Goal: Task Accomplishment & Management: Manage account settings

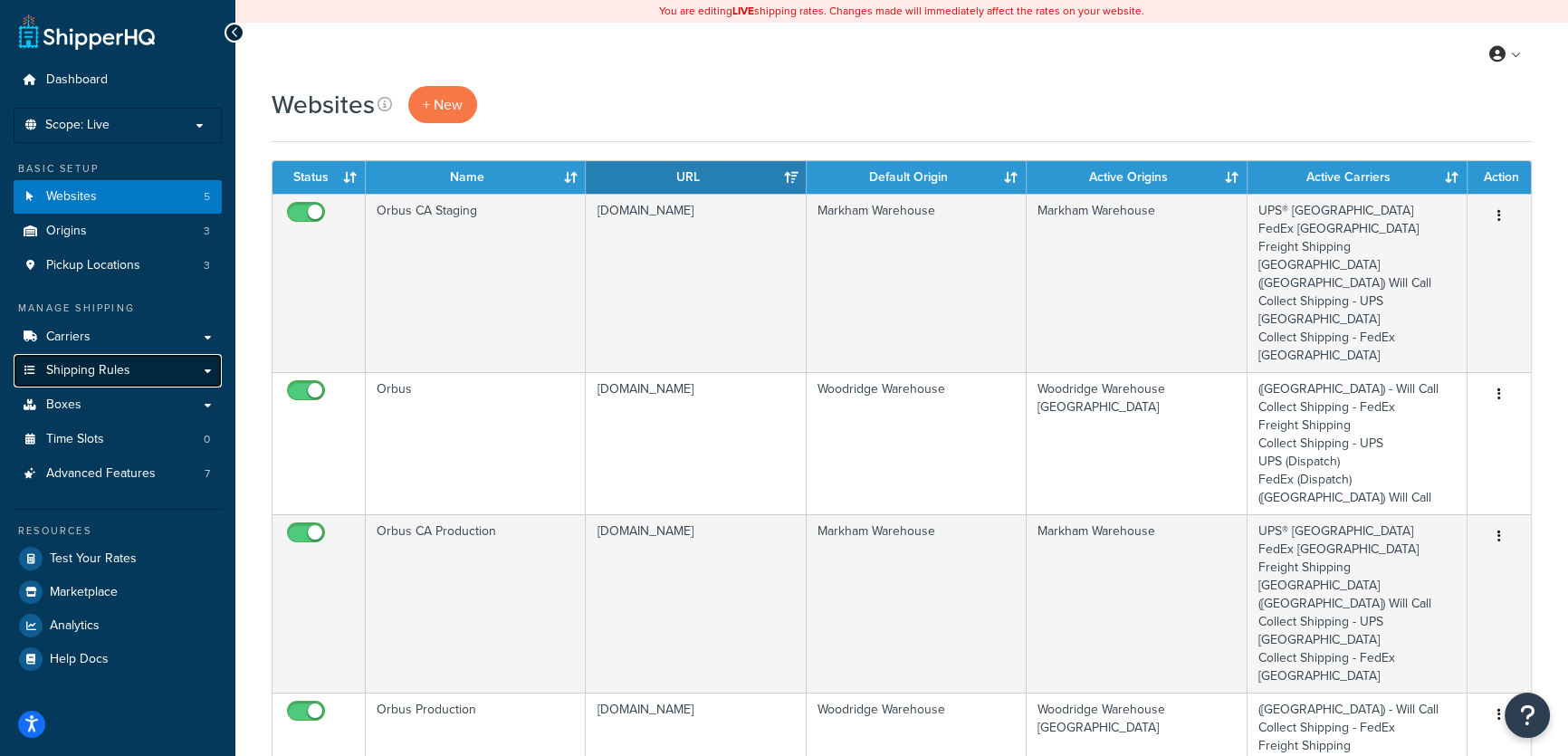
click at [70, 366] on span "Shipping Rules" at bounding box center [88, 371] width 84 height 16
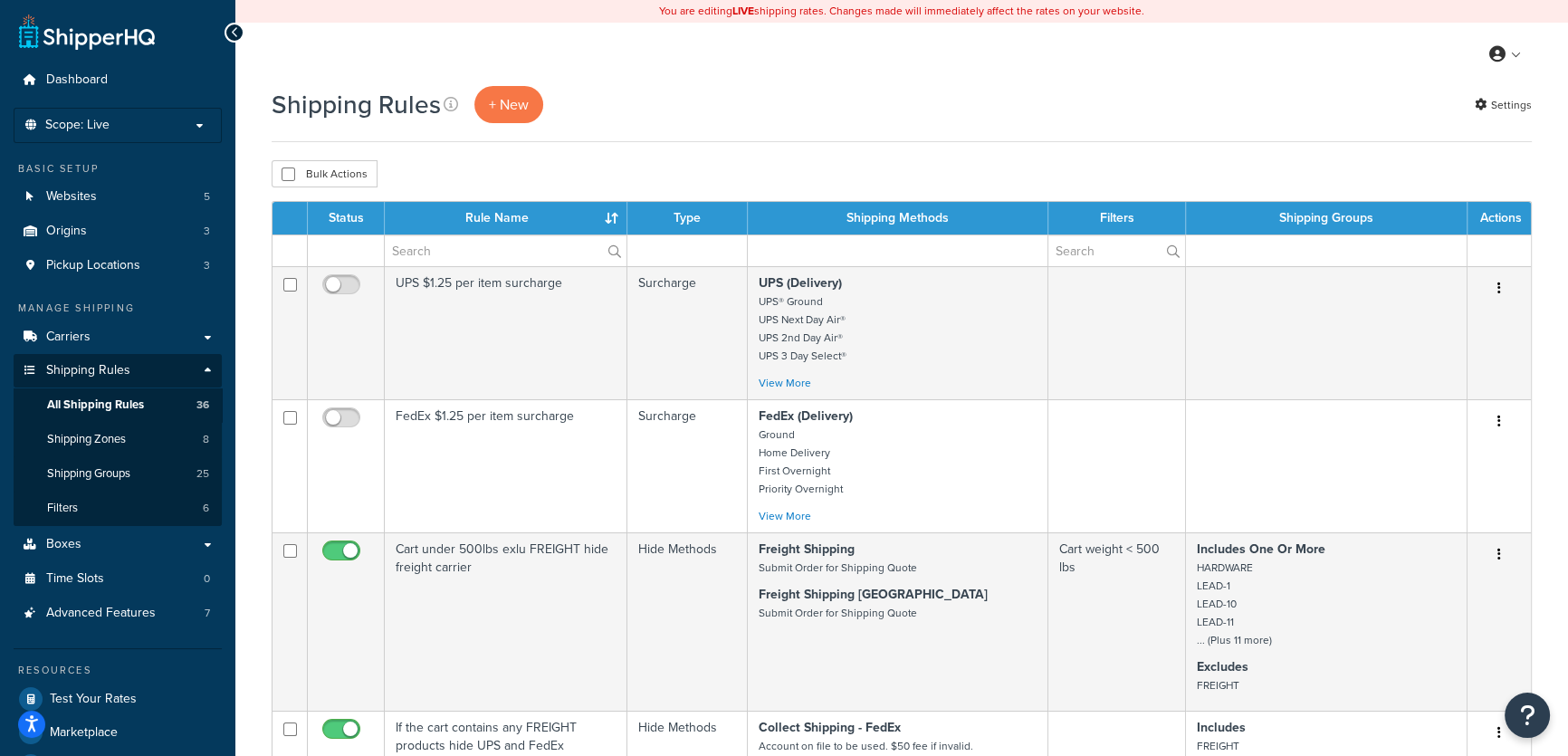
click at [733, 117] on div "Shipping Rules + New Settings" at bounding box center [902, 105] width 1261 height 38
click at [92, 402] on span "All Shipping Rules" at bounding box center [96, 405] width 97 height 16
click at [127, 407] on span "All Shipping Rules" at bounding box center [96, 405] width 97 height 16
click at [509, 416] on td "FedEx $1.25 per item surcharge" at bounding box center [506, 465] width 243 height 133
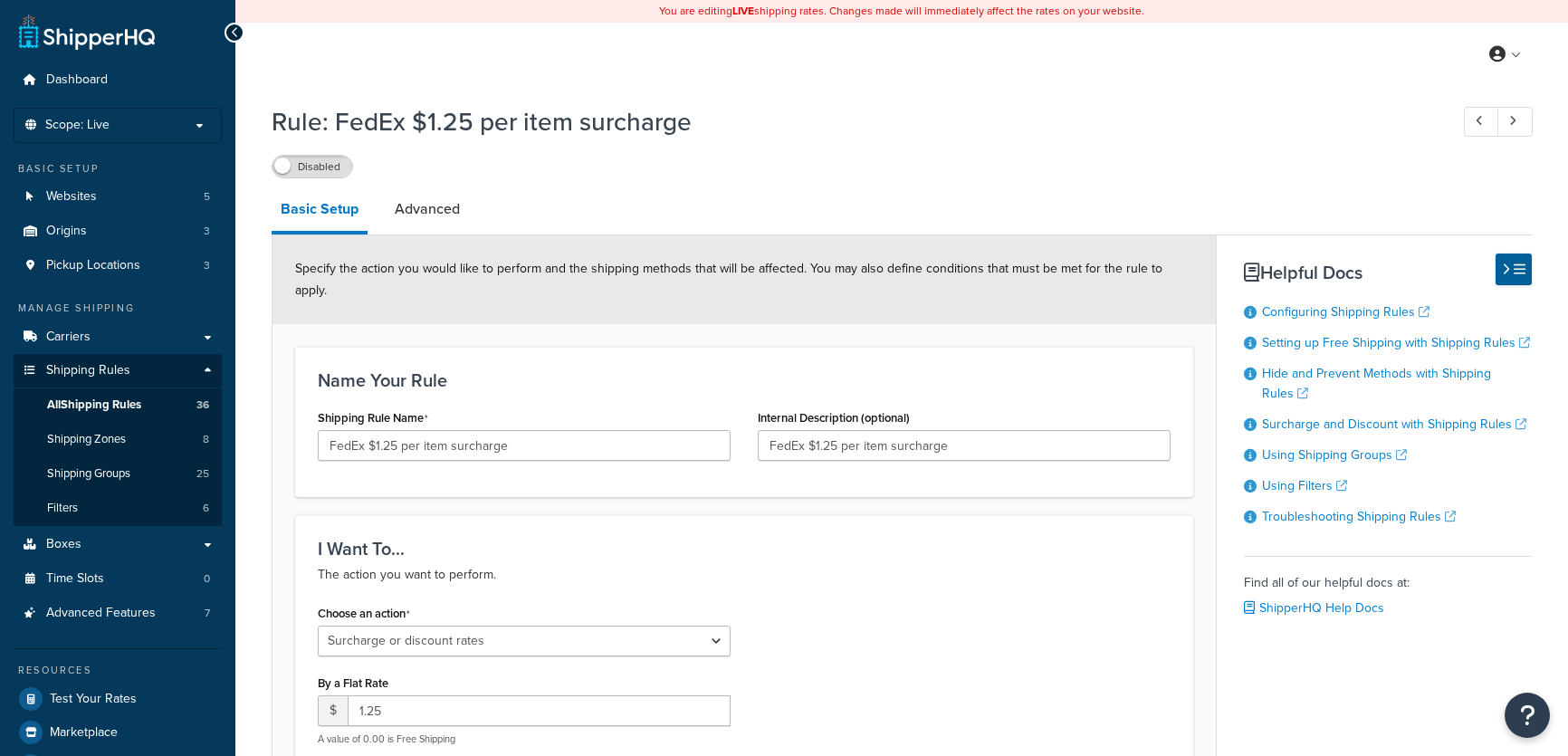
select select "SURCHARGE"
select select "ITEM"
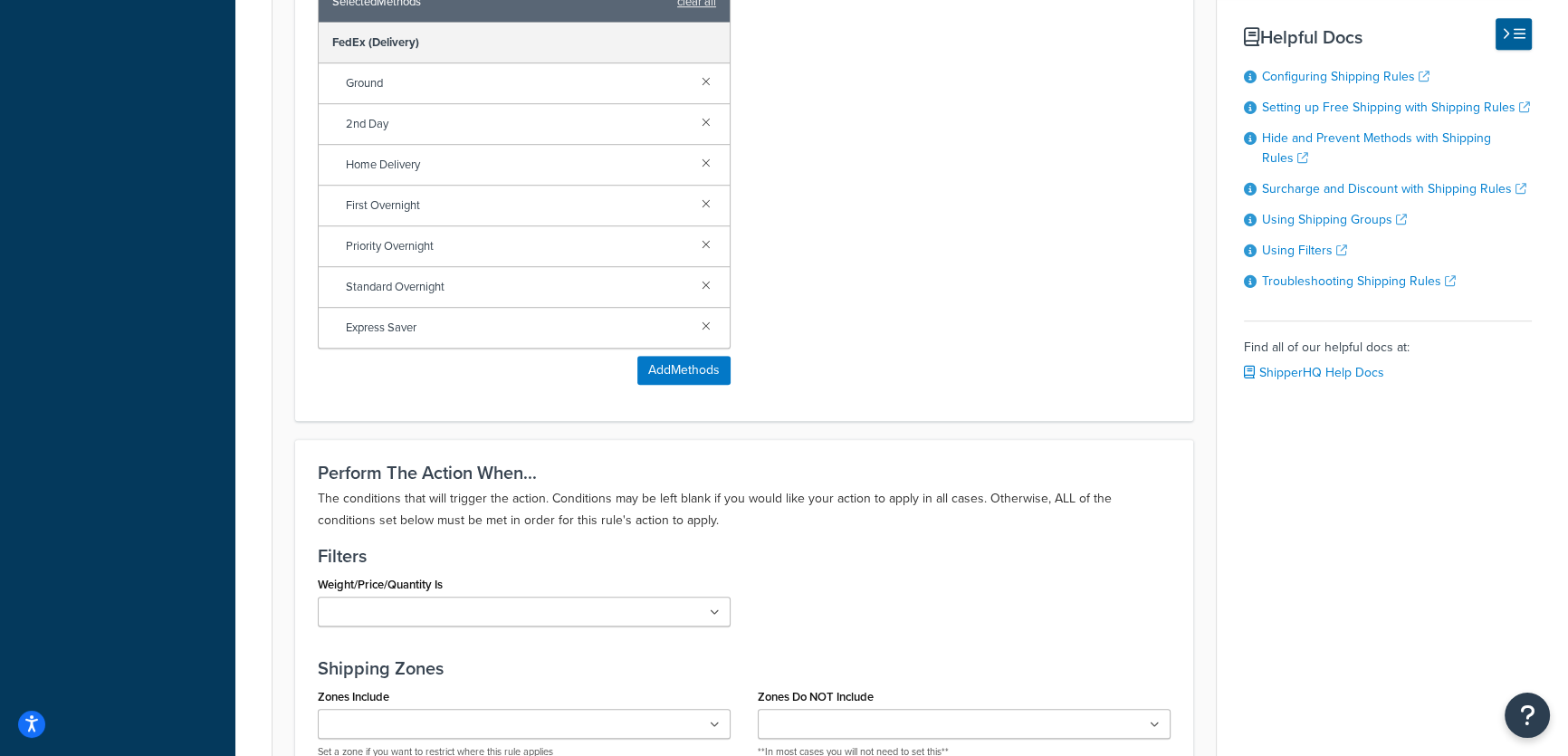
scroll to position [1218, 0]
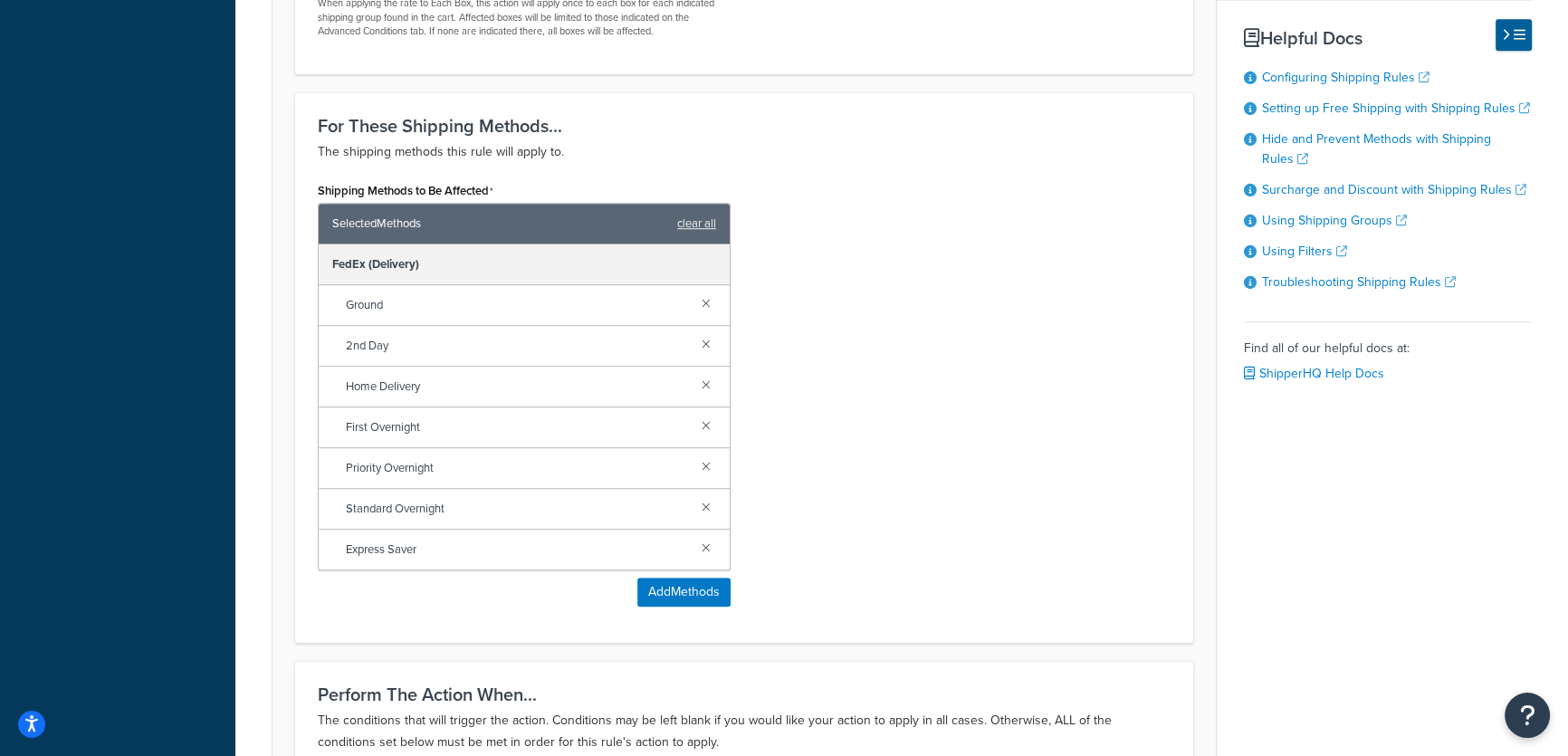
click at [1020, 471] on div "Shipping Methods to Be Affected Selected Methods clear all FedEx (Delivery) Gro…" at bounding box center [744, 399] width 880 height 443
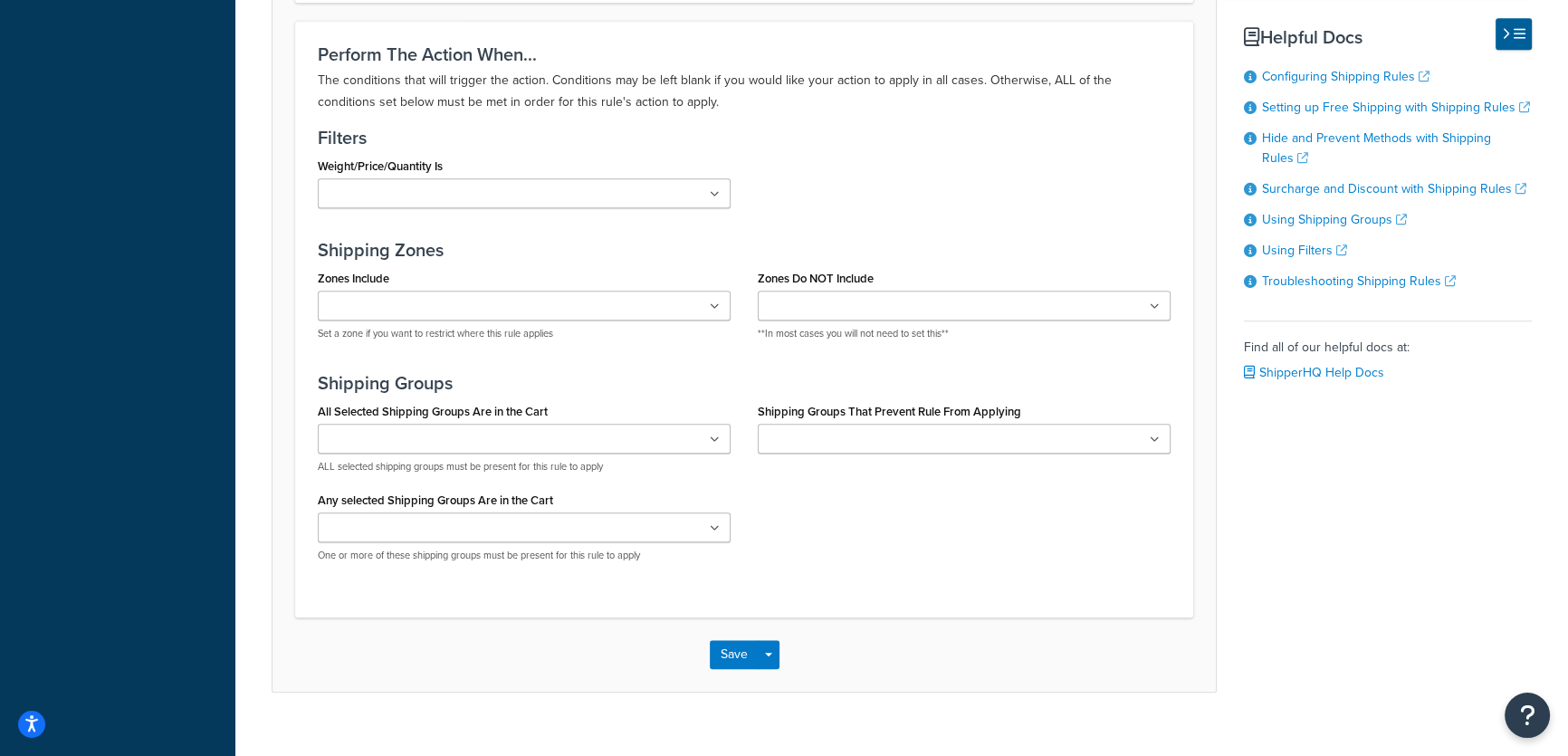
scroll to position [0, 0]
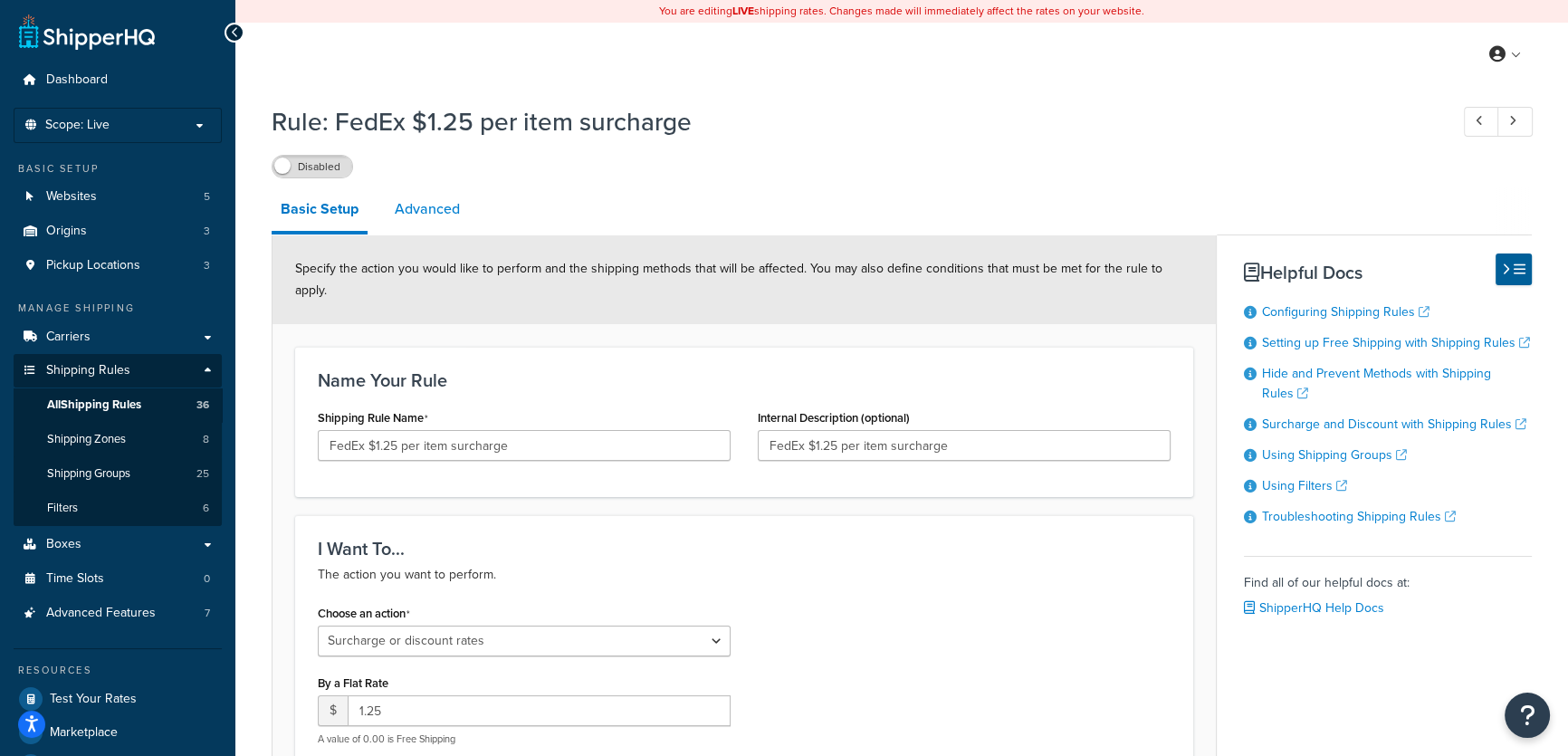
click at [431, 211] on link "Advanced" at bounding box center [427, 210] width 83 height 43
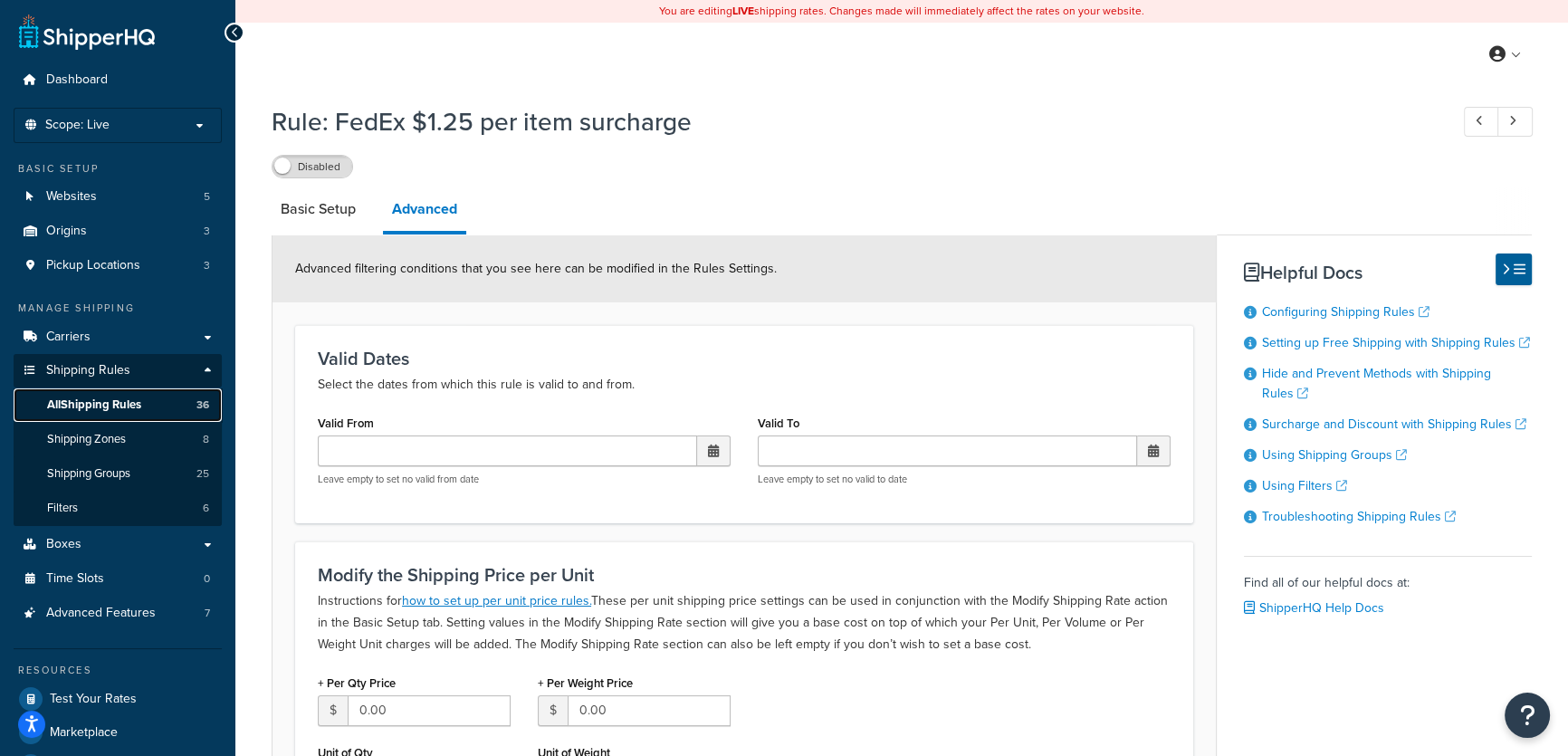
click at [82, 399] on span "All Shipping Rules" at bounding box center [94, 405] width 94 height 16
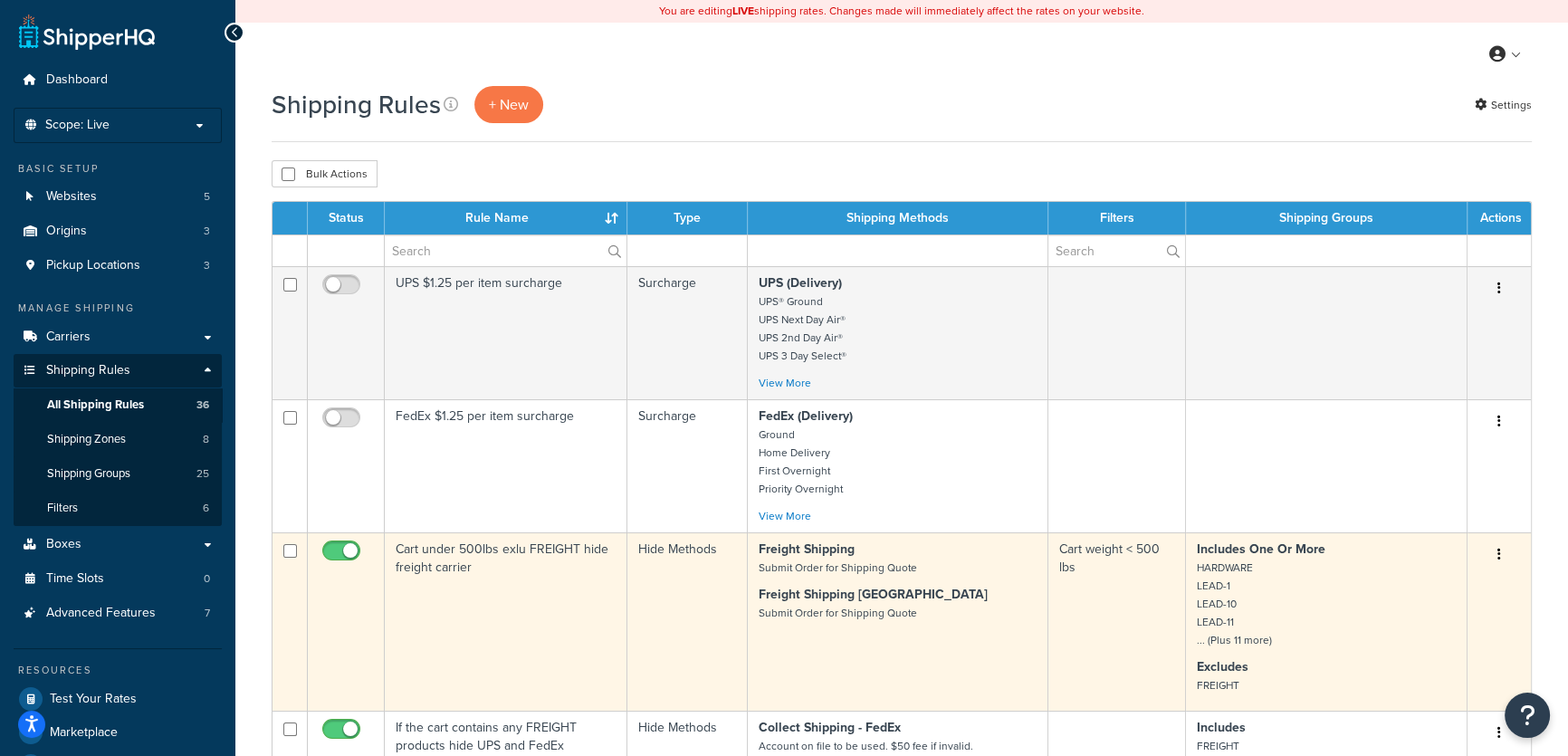
click at [1504, 554] on button "button" at bounding box center [1500, 554] width 26 height 29
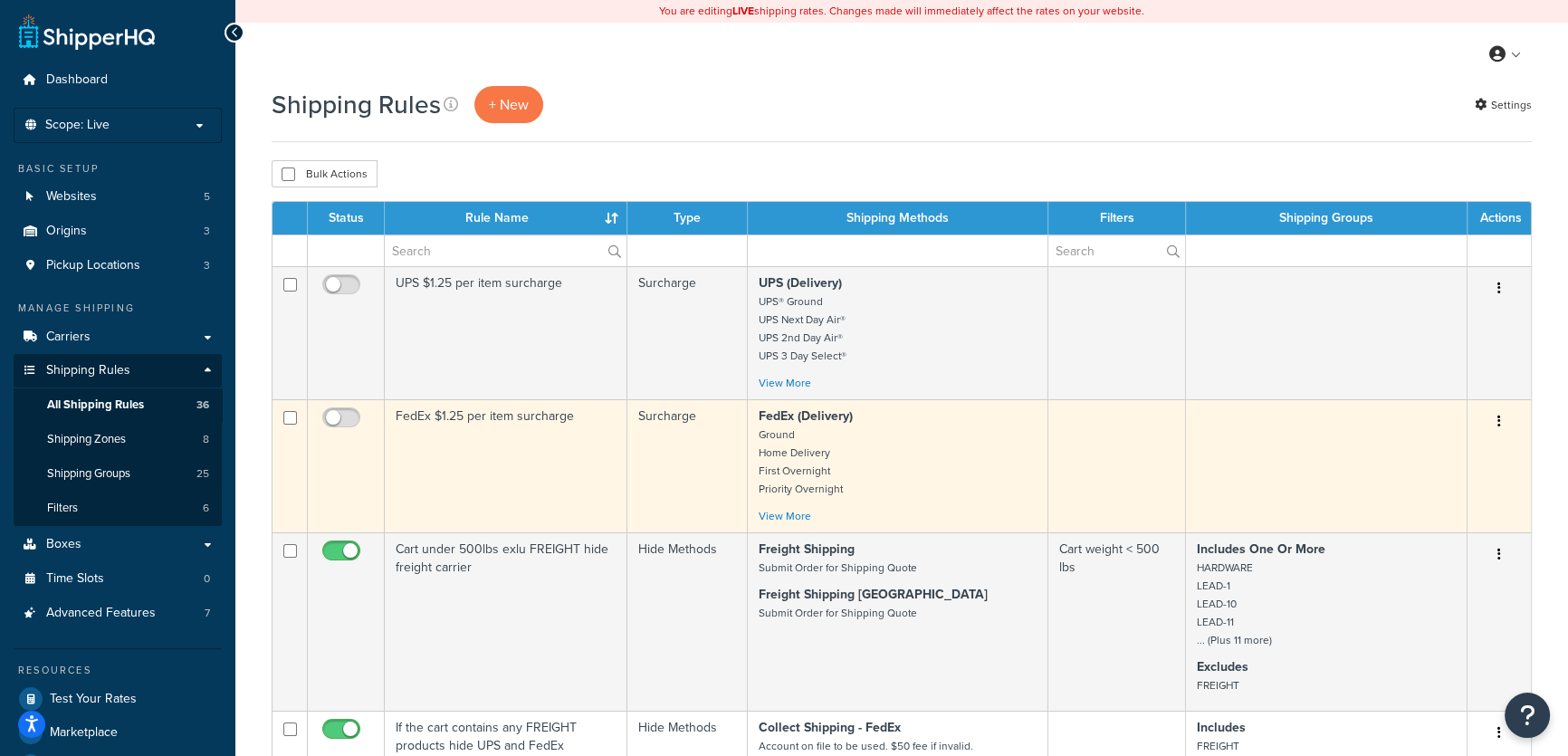
click at [1501, 421] on button "button" at bounding box center [1500, 421] width 26 height 29
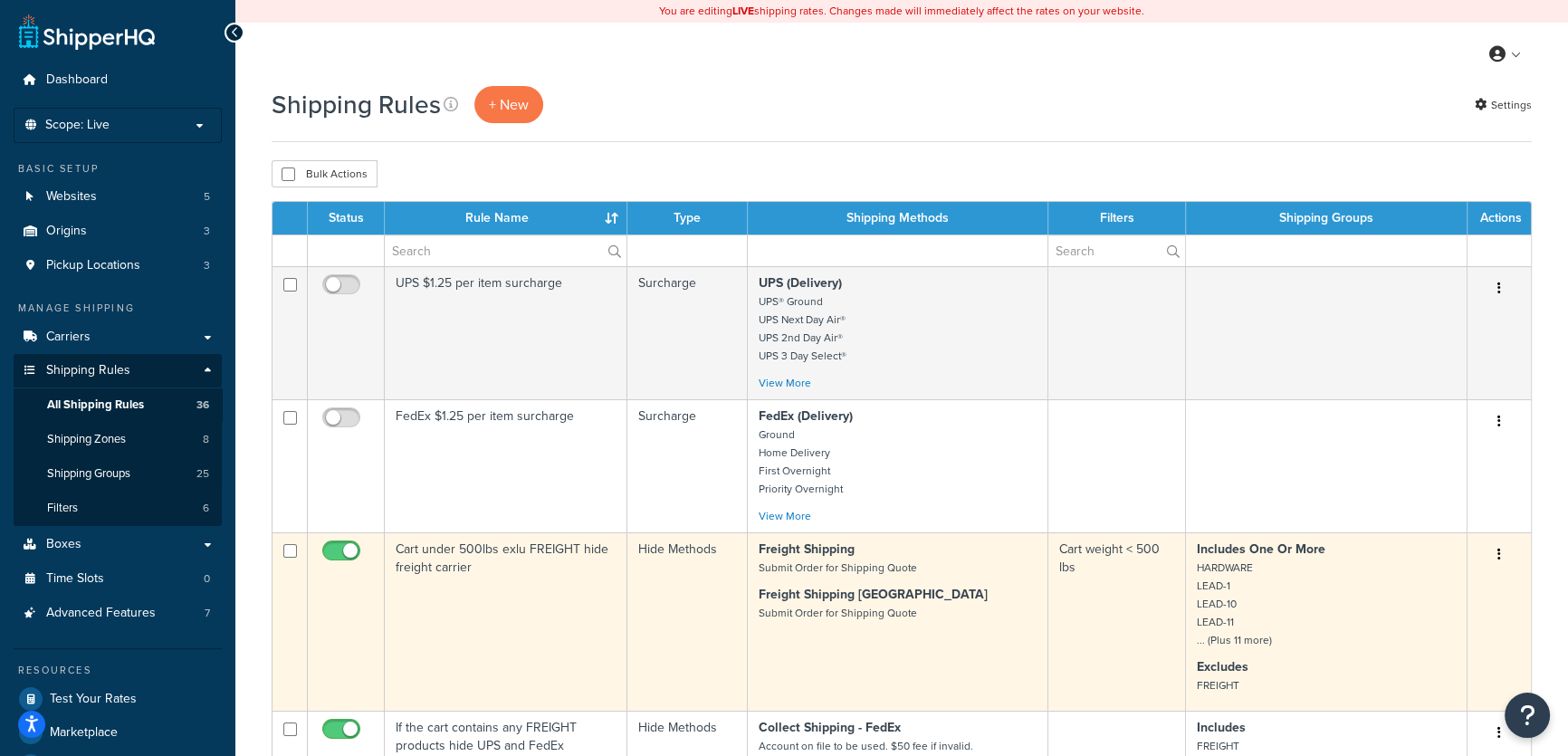
click at [1096, 646] on td "Cart weight < 500 lbs" at bounding box center [1116, 622] width 137 height 179
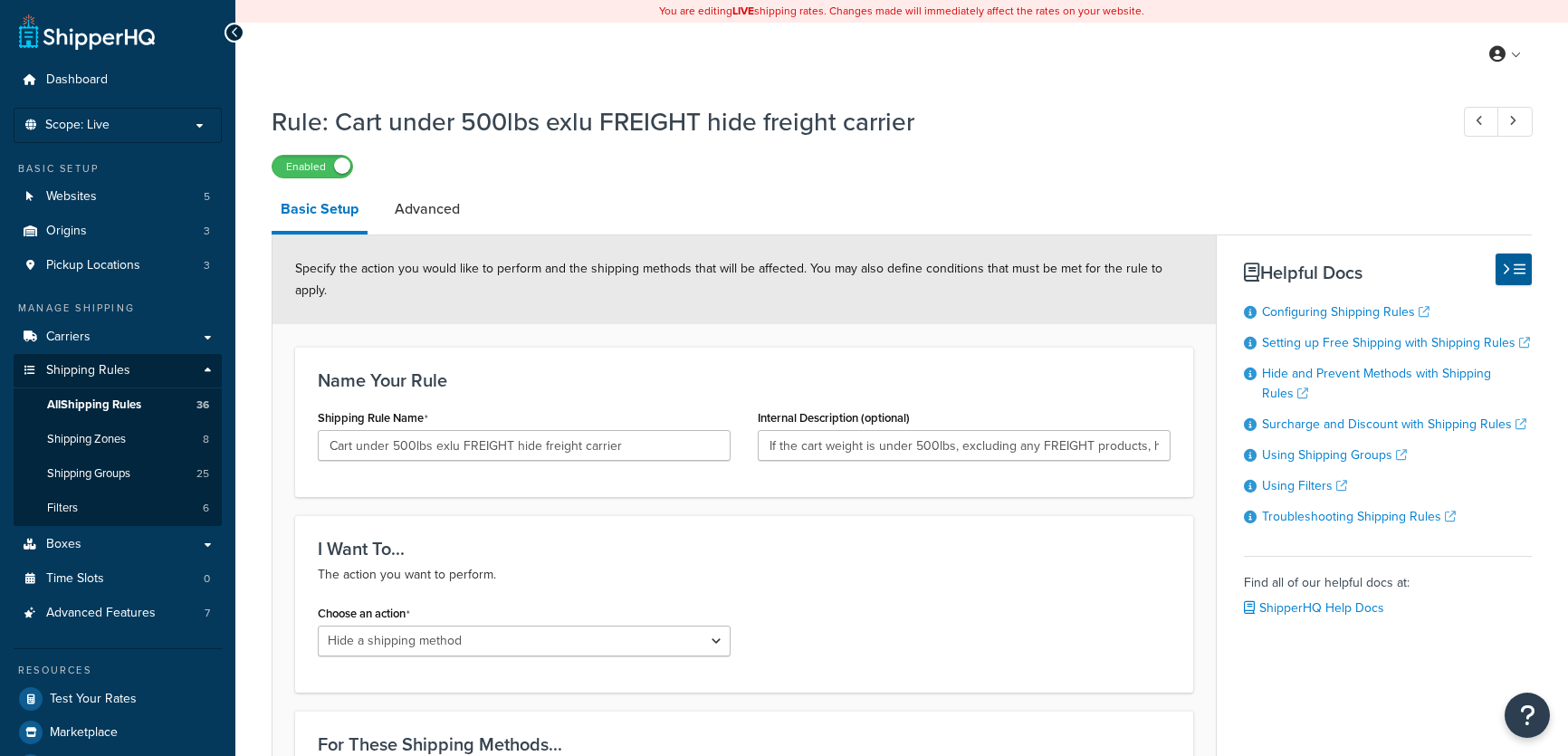
select select "HIDE"
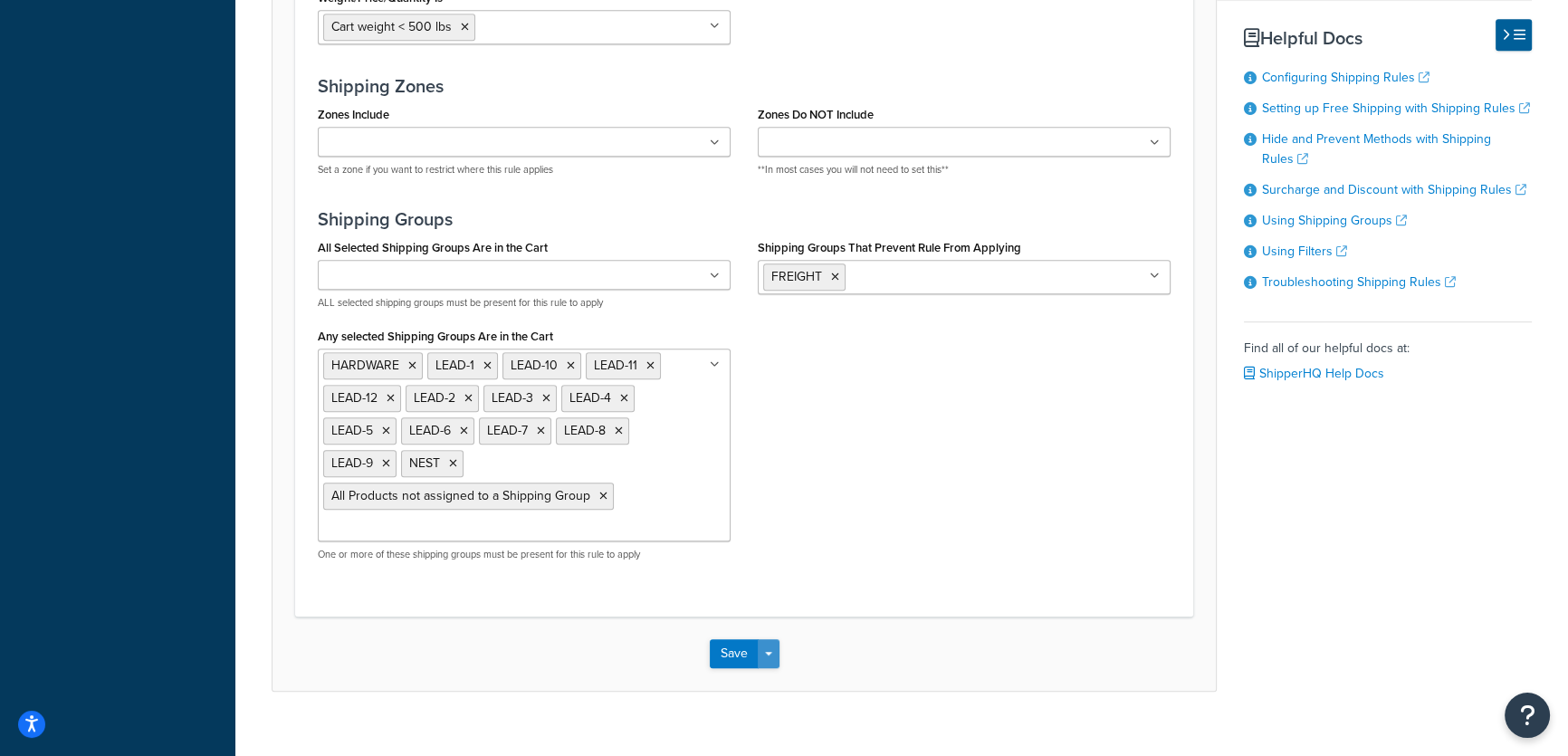
click at [764, 639] on button "Save Dropdown" at bounding box center [769, 653] width 22 height 29
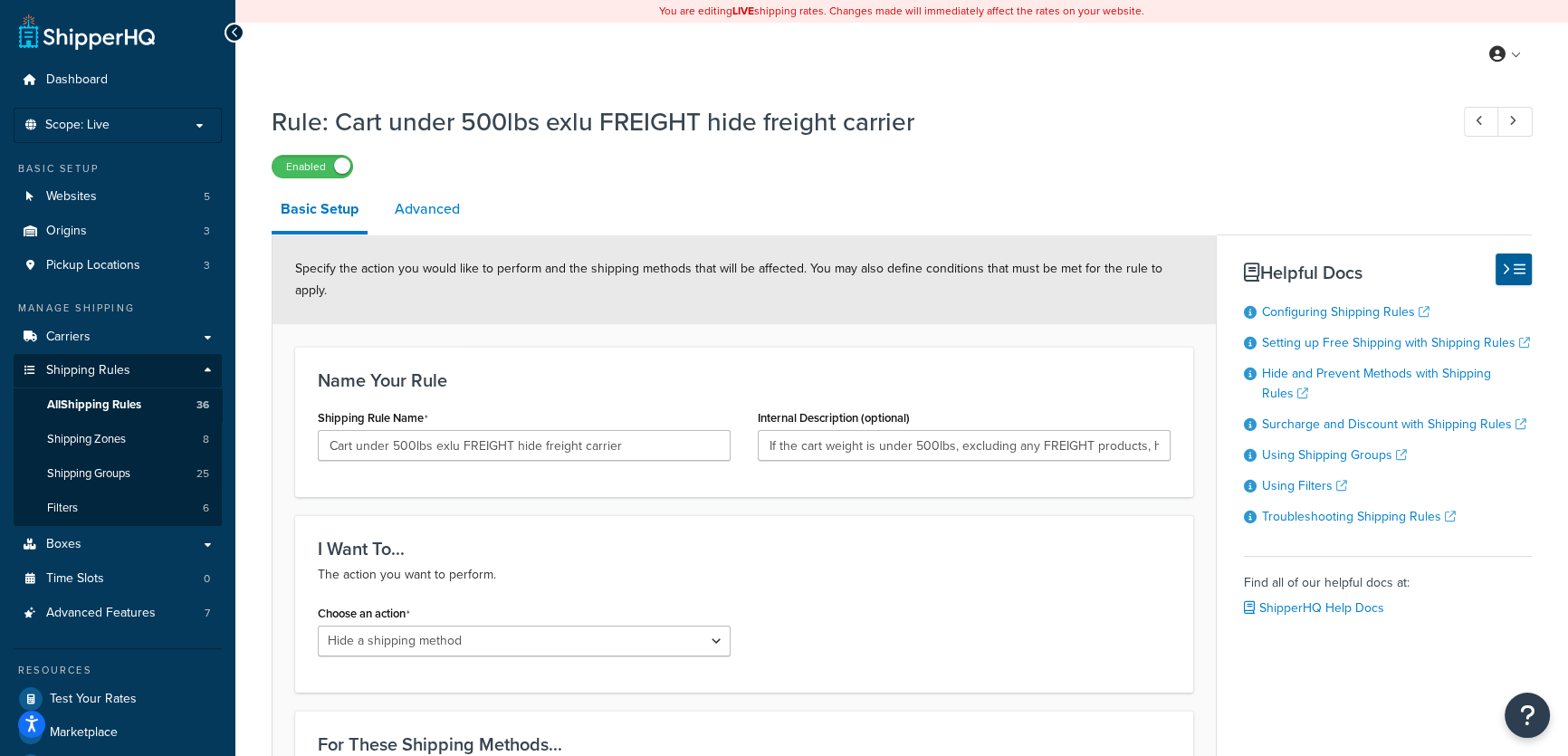
click at [448, 201] on link "Advanced" at bounding box center [427, 210] width 83 height 43
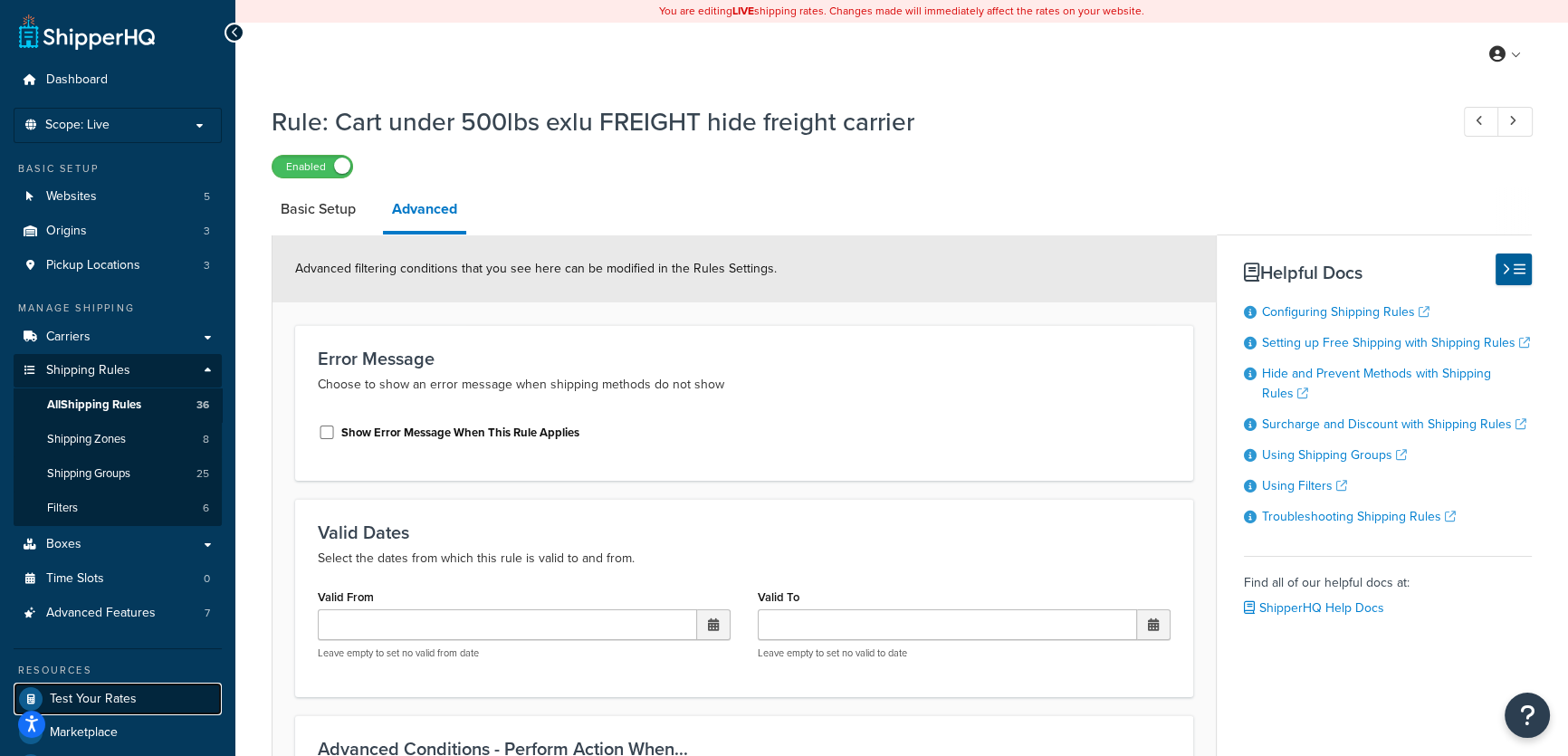
click at [120, 699] on span "Test Your Rates" at bounding box center [93, 700] width 87 height 16
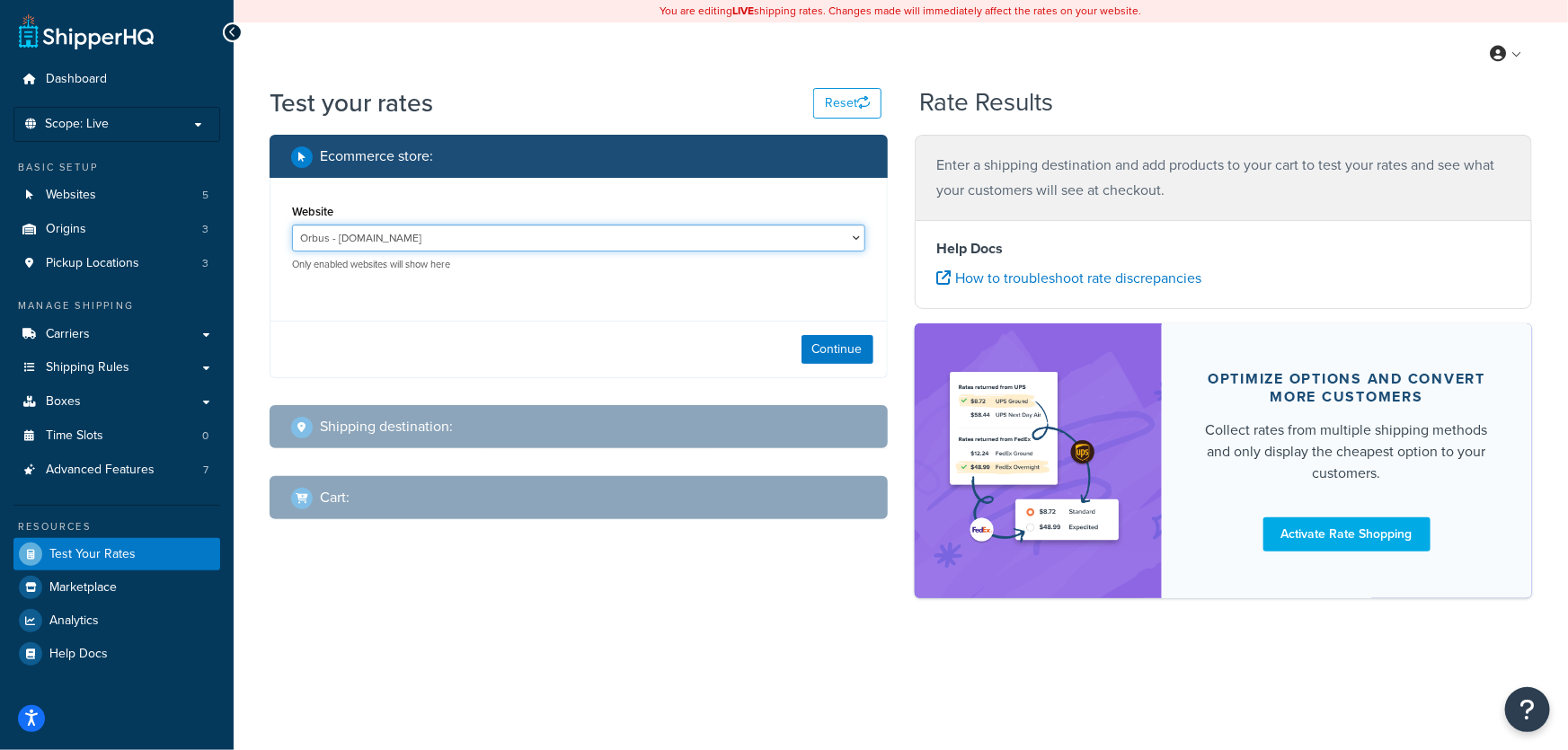
click at [852, 238] on select "Orbus - staging.orbus.com Orbus CA Integration - ca.canada-integration-gfsdcky-…" at bounding box center [579, 237] width 574 height 26
click at [852, 237] on select "Orbus - staging.orbus.com Orbus CA Integration - ca.canada-integration-gfsdcky-…" at bounding box center [579, 237] width 574 height 26
click at [843, 234] on select "Orbus - staging.orbus.com Orbus CA Integration - ca.canada-integration-gfsdcky-…" at bounding box center [579, 237] width 574 height 26
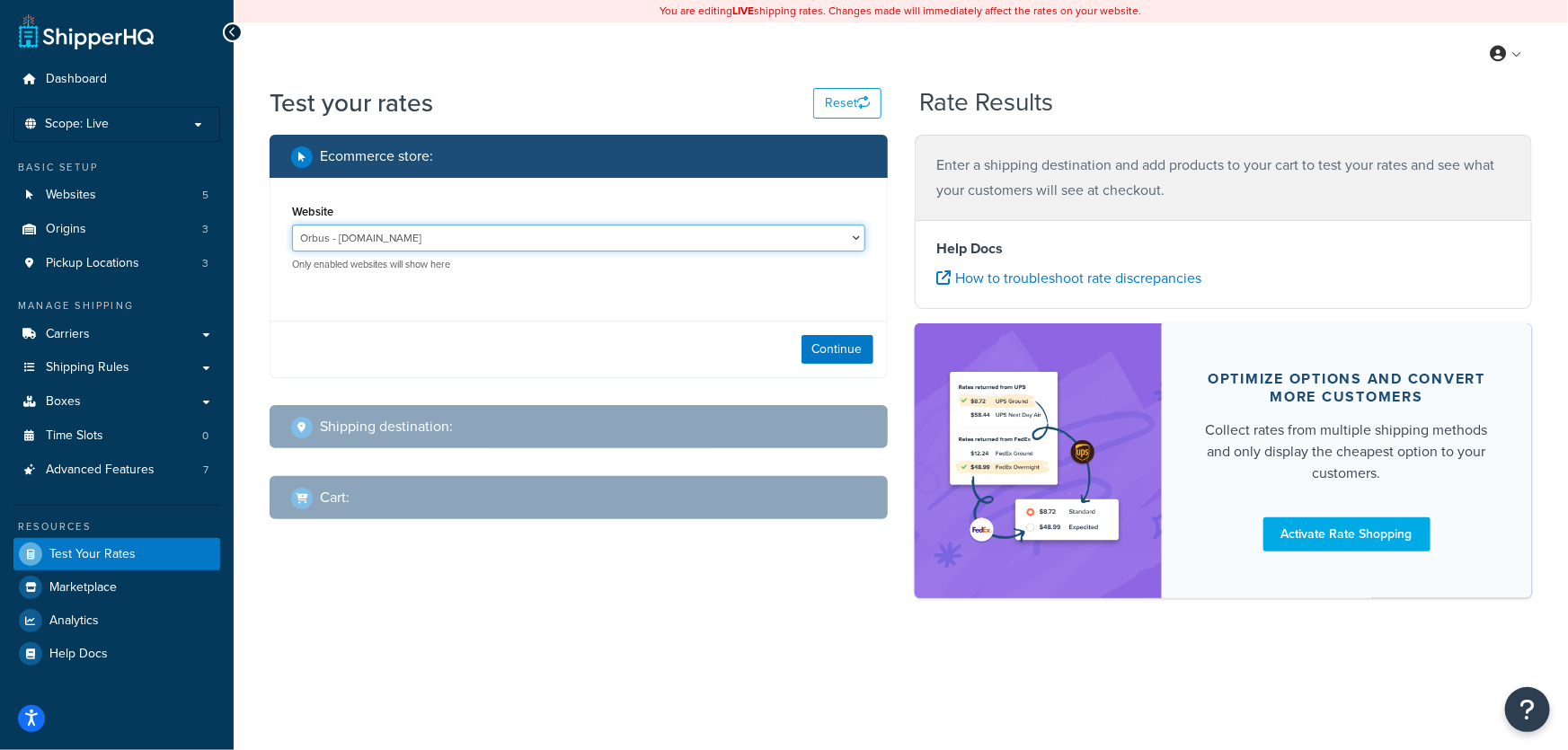
click at [843, 234] on select "Orbus - staging.orbus.com Orbus CA Integration - ca.canada-integration-gfsdcky-…" at bounding box center [579, 237] width 574 height 26
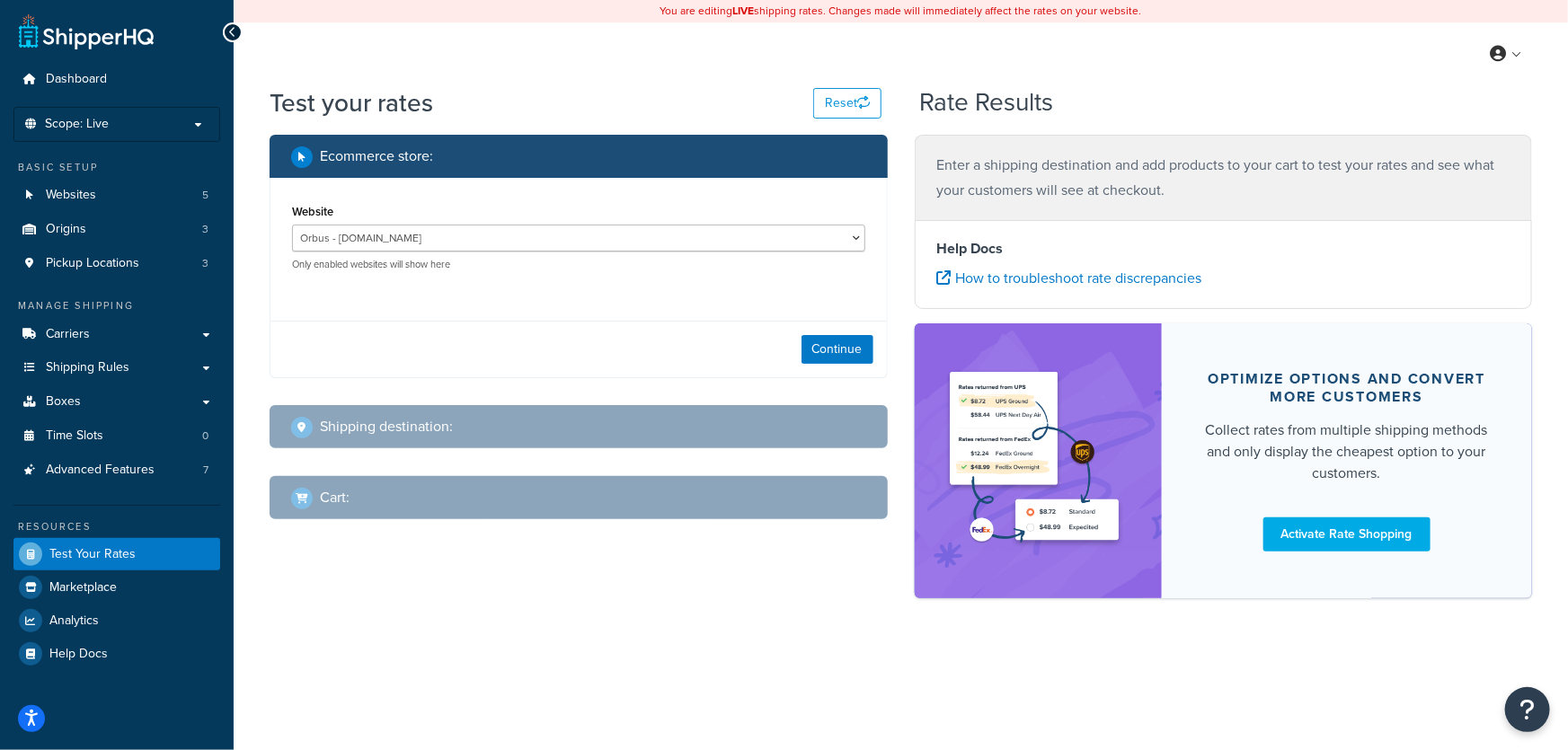
click at [664, 631] on div "Test your rates Reset Rate Results Ecommerce store : Website Orbus - staging.or…" at bounding box center [900, 373] width 1335 height 575
click at [203, 125] on p "Scope: Live" at bounding box center [117, 125] width 190 height 16
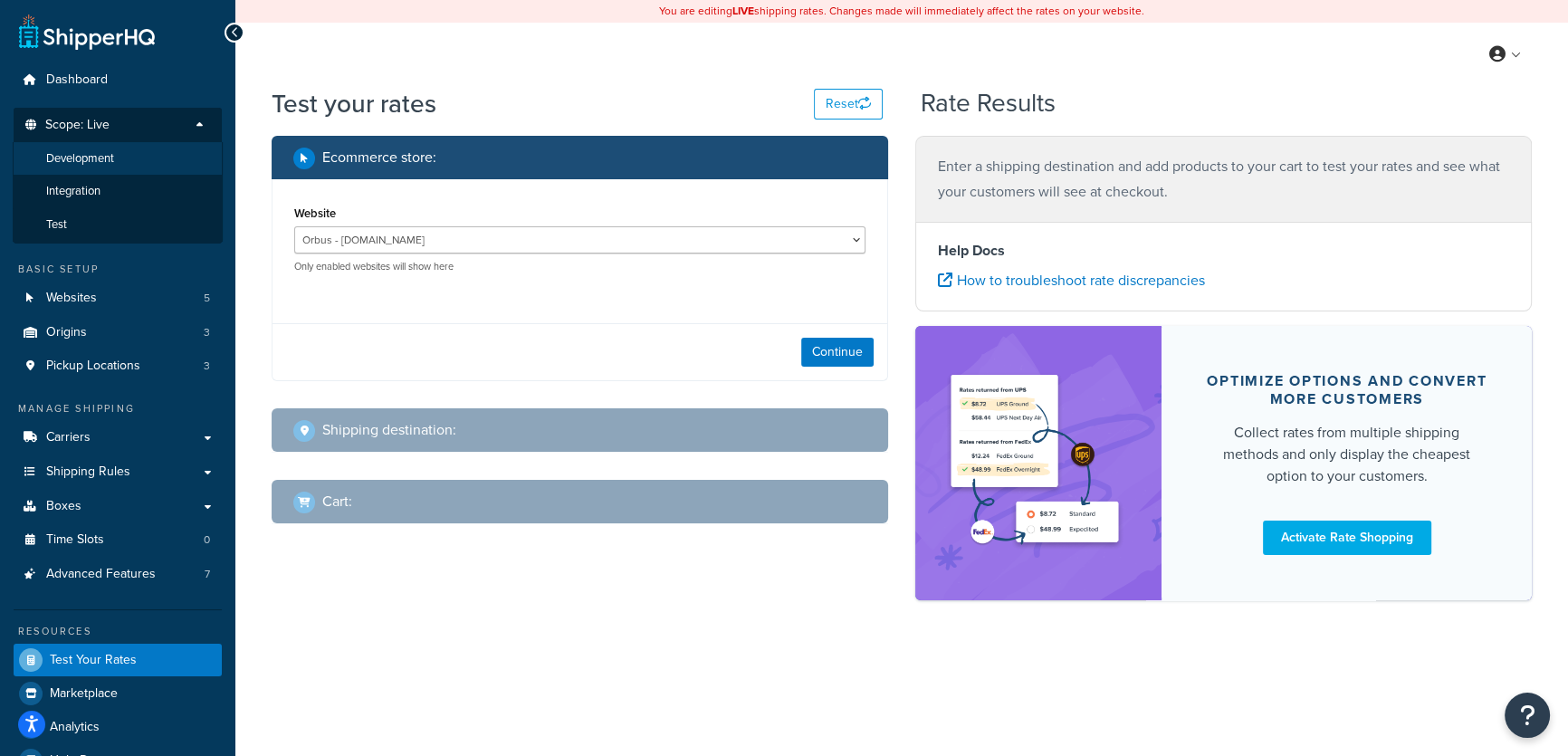
click at [124, 165] on li "Development" at bounding box center [118, 159] width 210 height 34
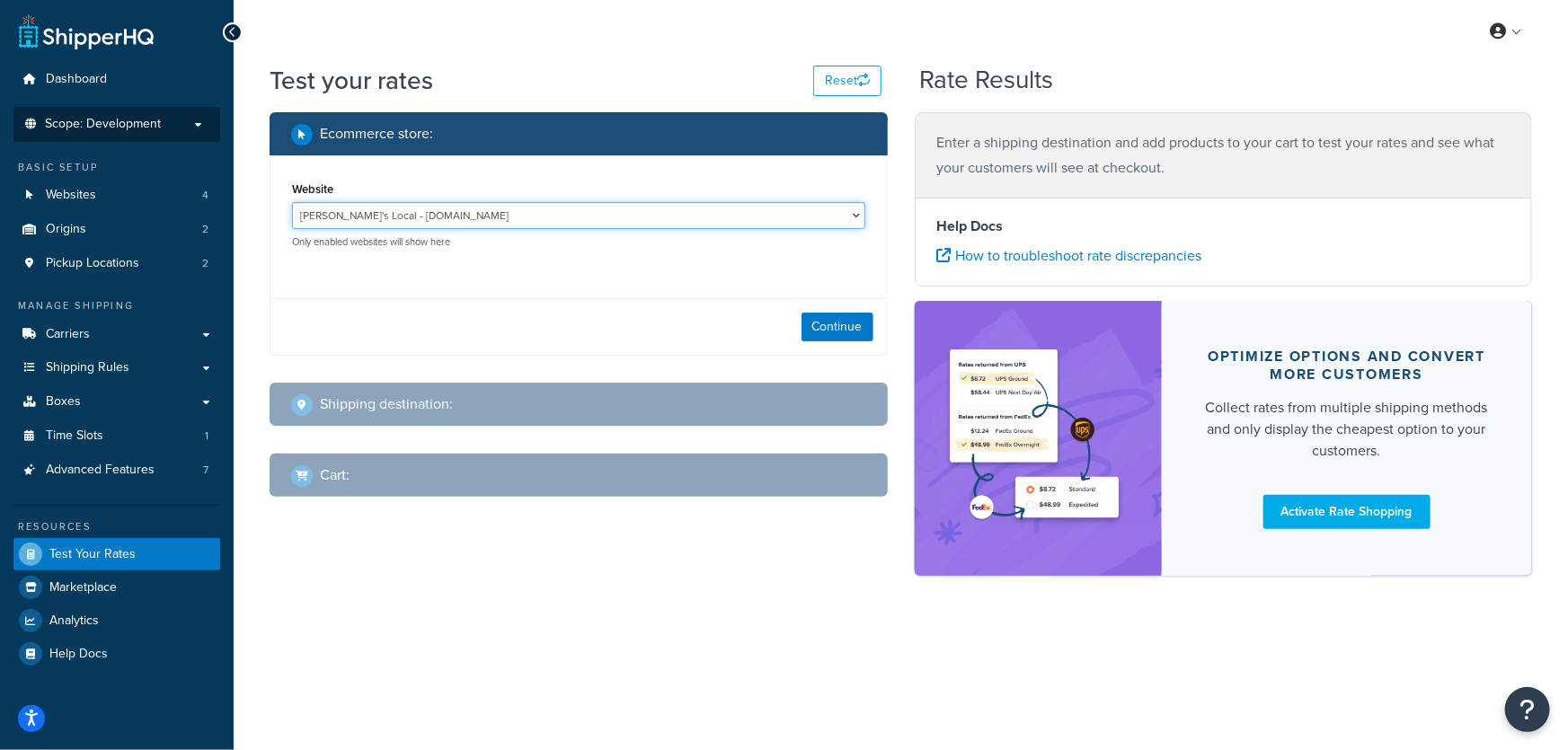
click at [856, 212] on select "Alex's Local - www.alex.orbus.com calendar module - cal-module-2qdplfi-d7f5gn2v…" at bounding box center [579, 215] width 574 height 26
click at [144, 128] on span "Scope: Development" at bounding box center [103, 125] width 116 height 16
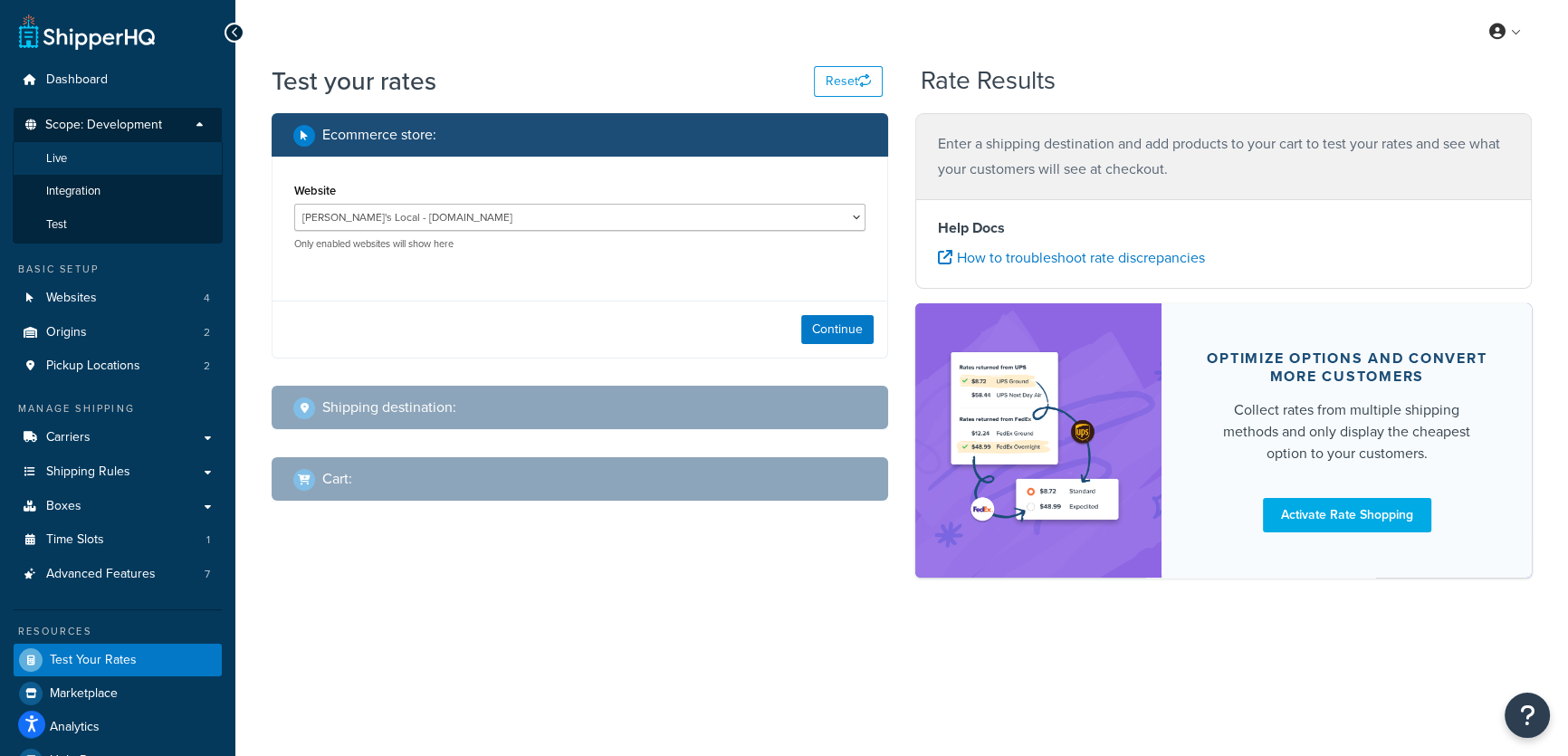
click at [95, 163] on li "Live" at bounding box center [118, 159] width 210 height 34
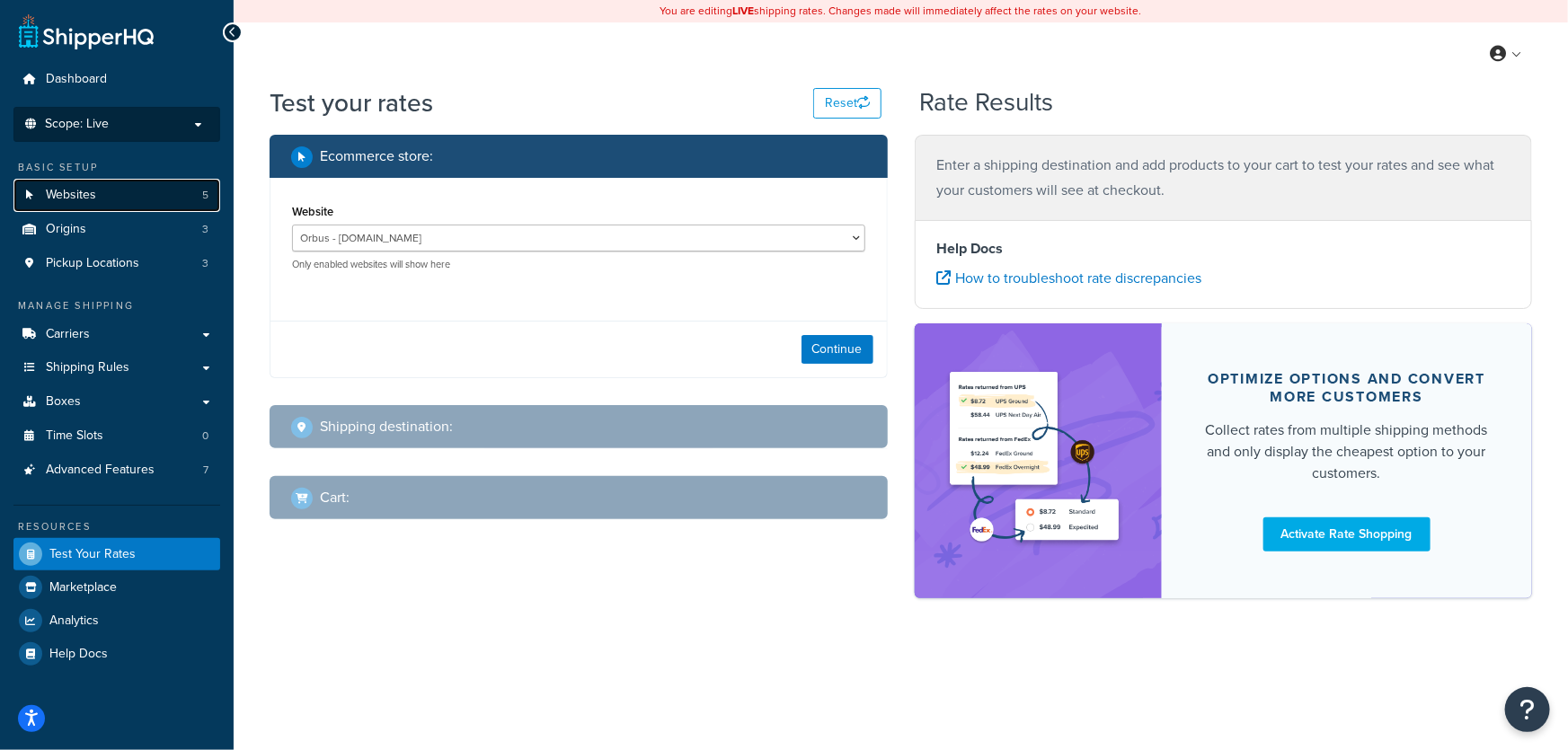
click at [95, 197] on span "Websites" at bounding box center [71, 196] width 50 height 16
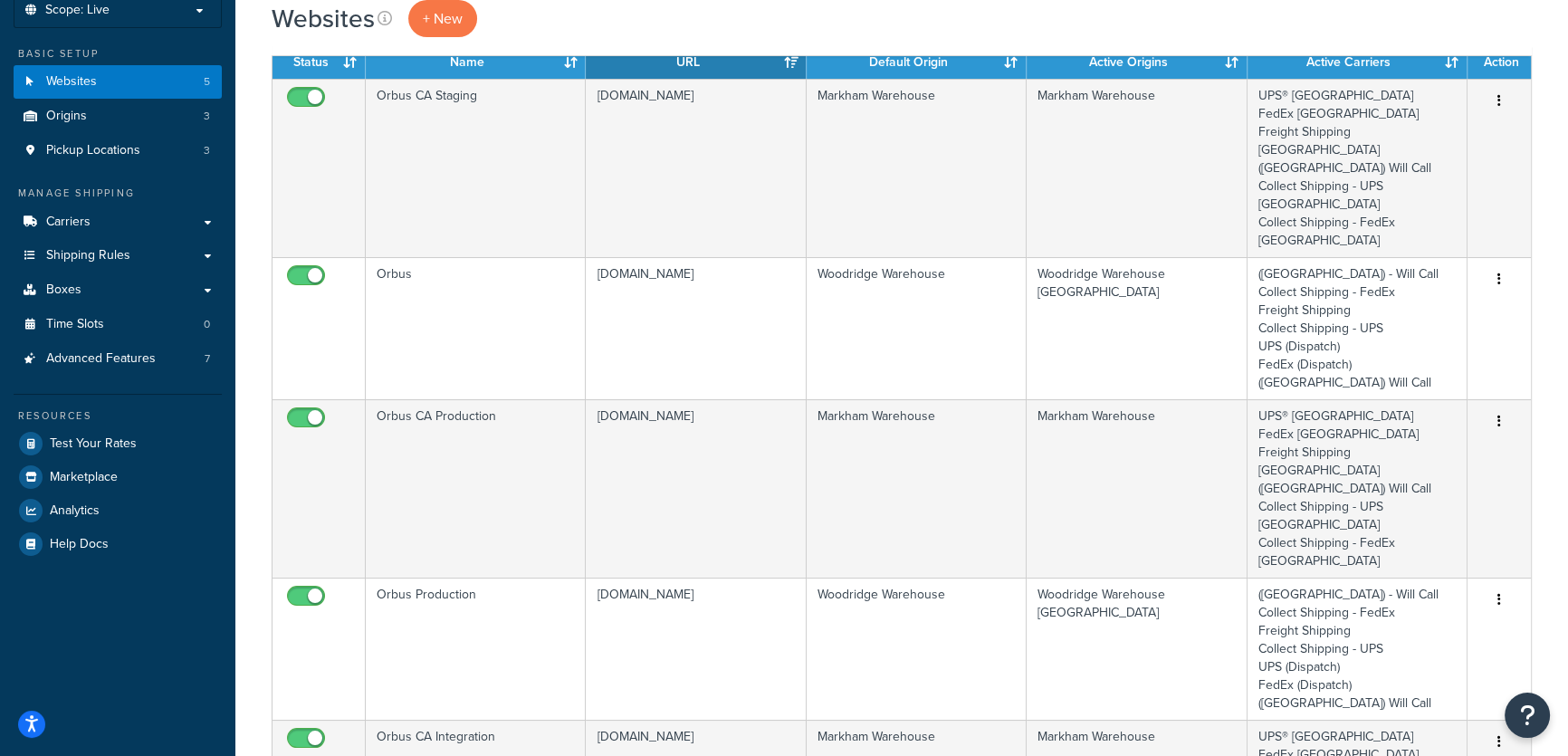
scroll to position [98, 0]
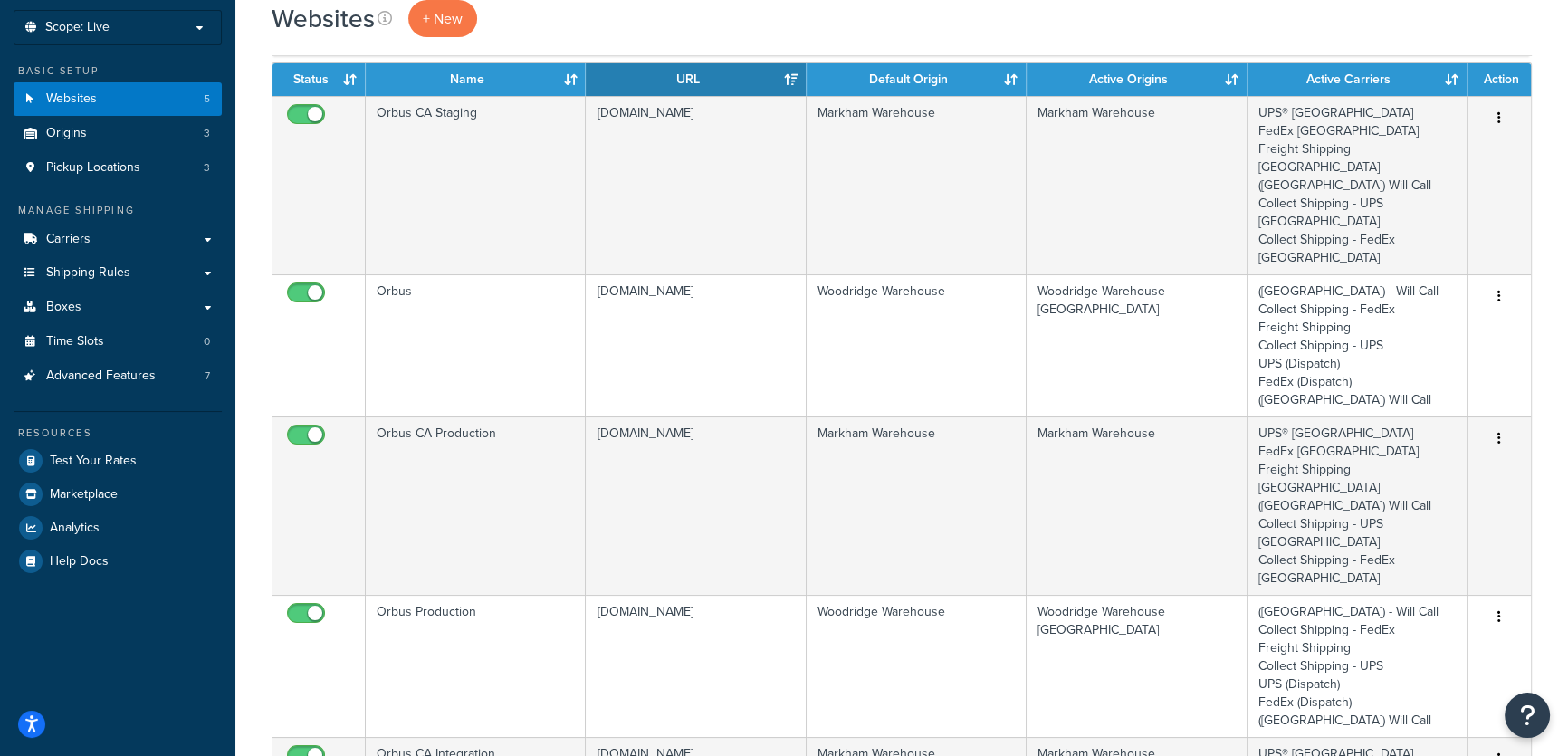
drag, startPoint x: 96, startPoint y: 637, endPoint x: 93, endPoint y: 649, distance: 12.4
click at [96, 637] on div "Dashboard Scope: Live Development Integration Test Basic Setup Websites 5 Origi…" at bounding box center [118, 616] width 235 height 1428
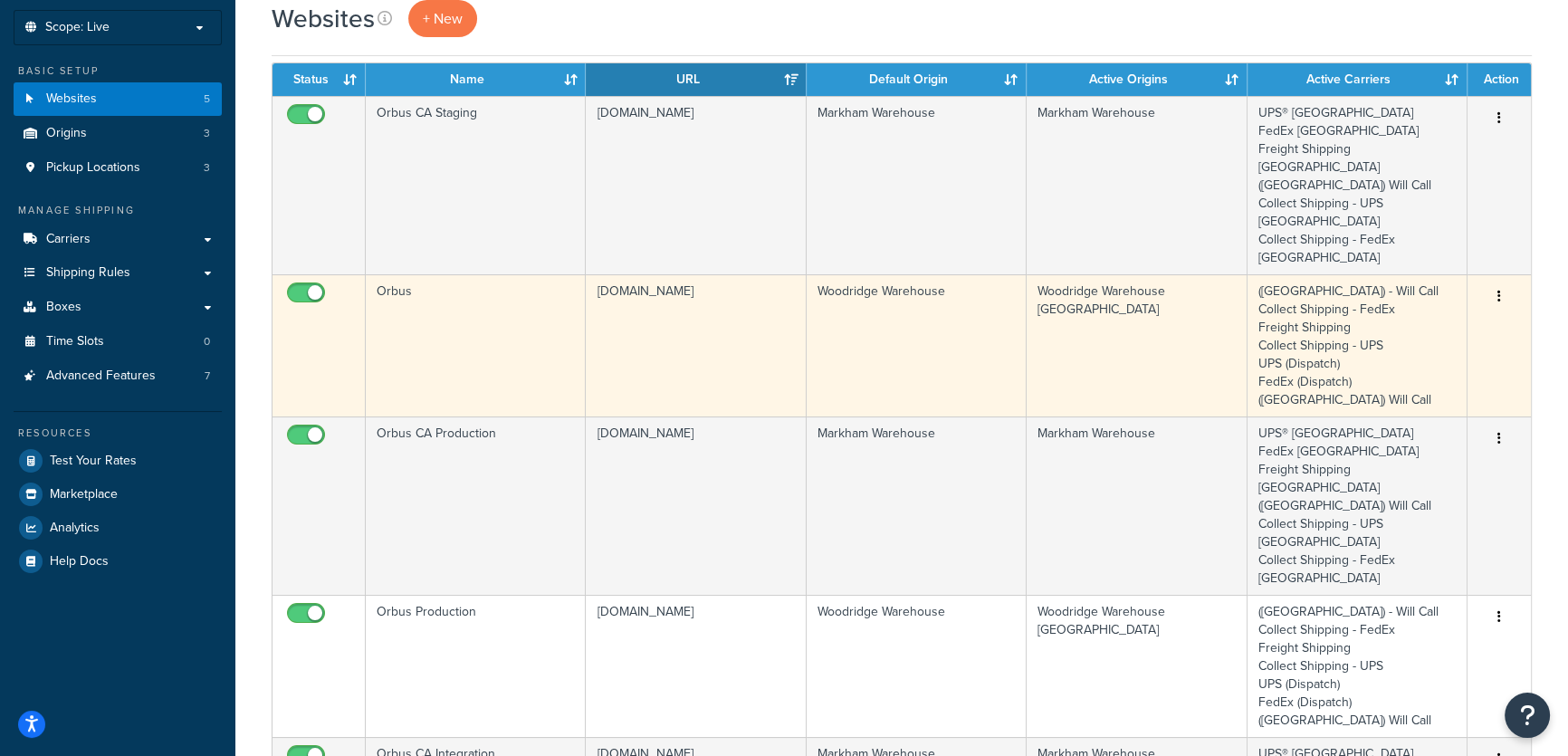
scroll to position [0, 0]
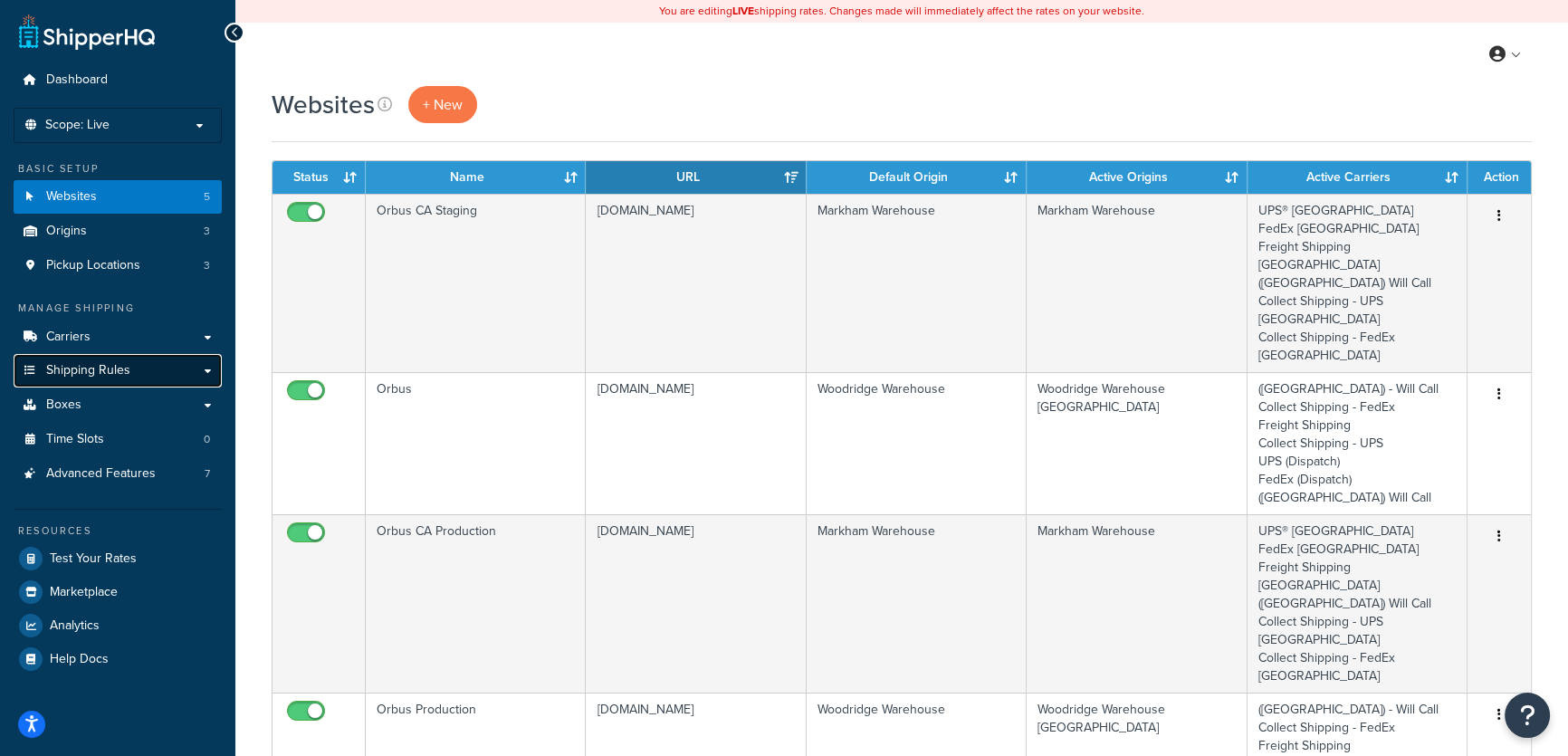
click at [88, 364] on span "Shipping Rules" at bounding box center [88, 371] width 84 height 16
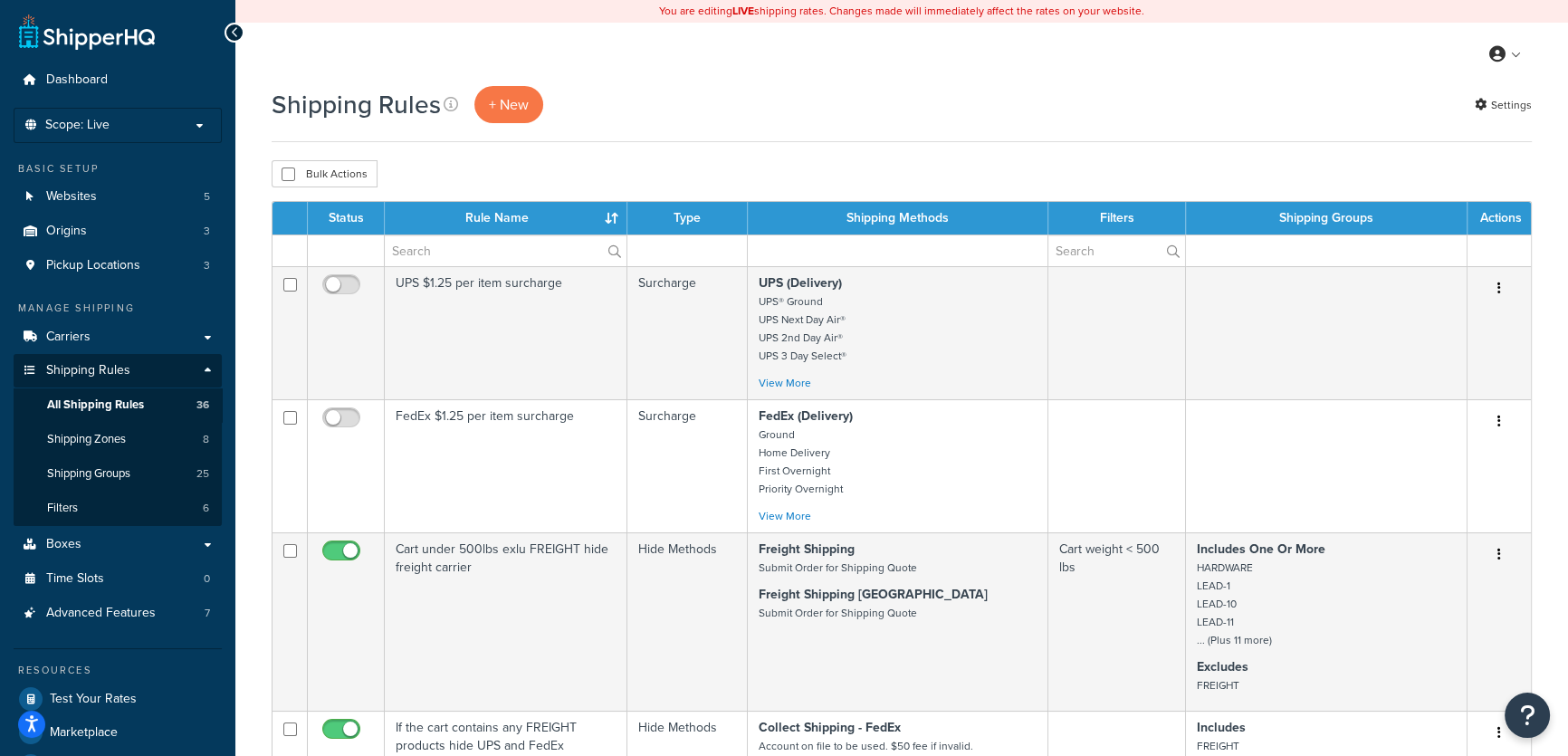
click at [724, 102] on div "Shipping Rules + New Settings" at bounding box center [902, 105] width 1261 height 38
click at [90, 82] on span "Dashboard" at bounding box center [77, 80] width 61 height 16
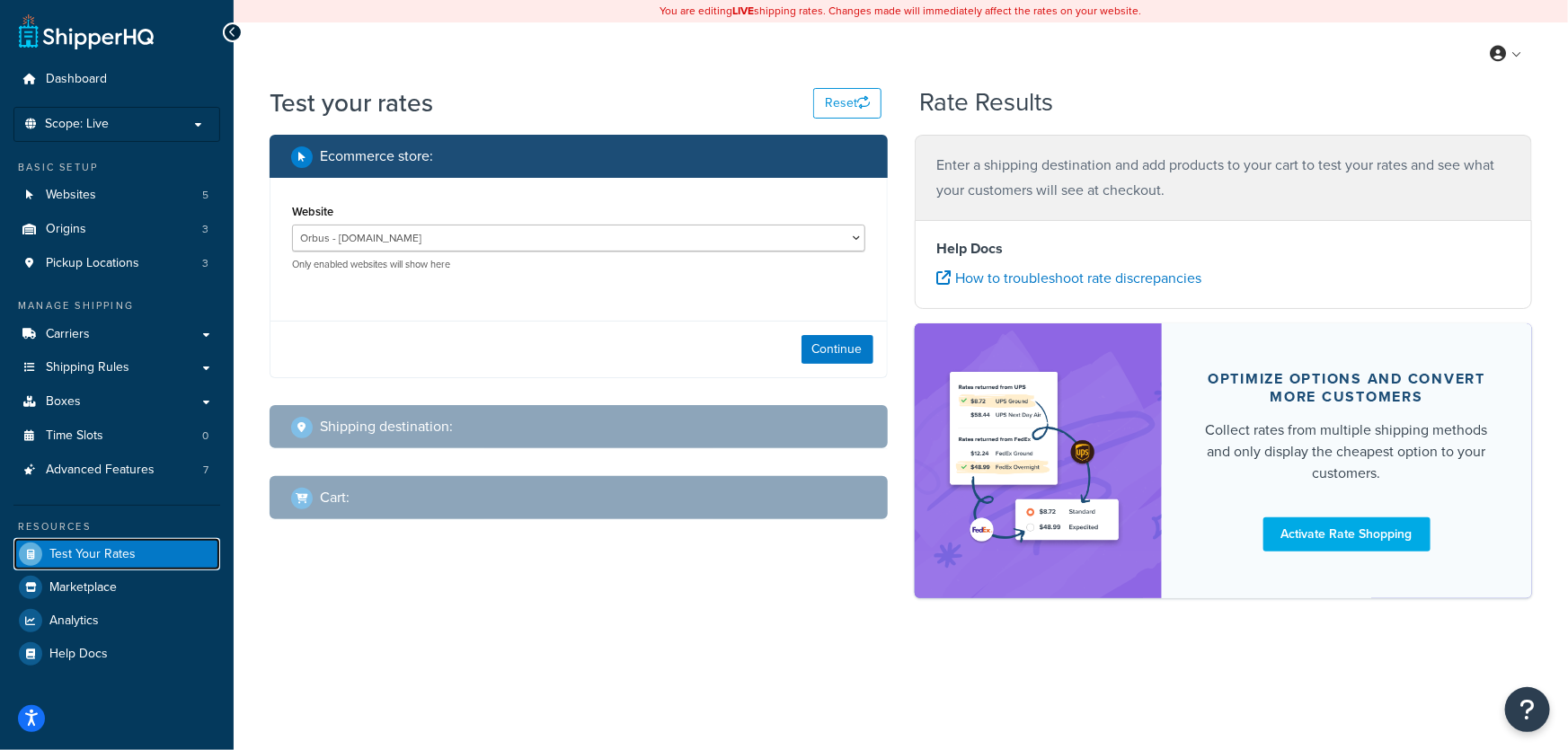
click at [89, 552] on span "Test Your Rates" at bounding box center [92, 555] width 86 height 16
click at [193, 130] on p "Scope: Live" at bounding box center [117, 125] width 190 height 16
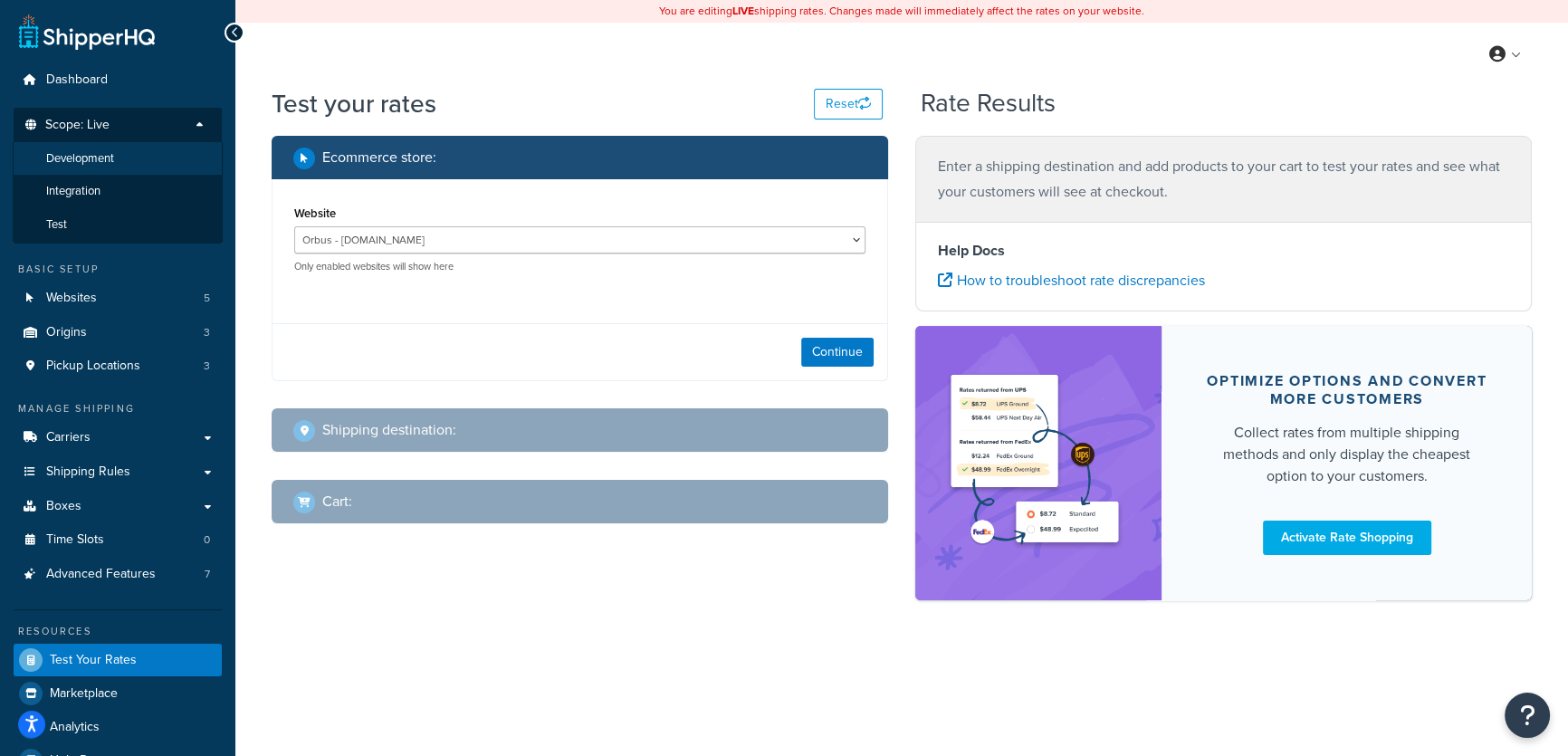
click at [118, 162] on li "Development" at bounding box center [118, 159] width 210 height 34
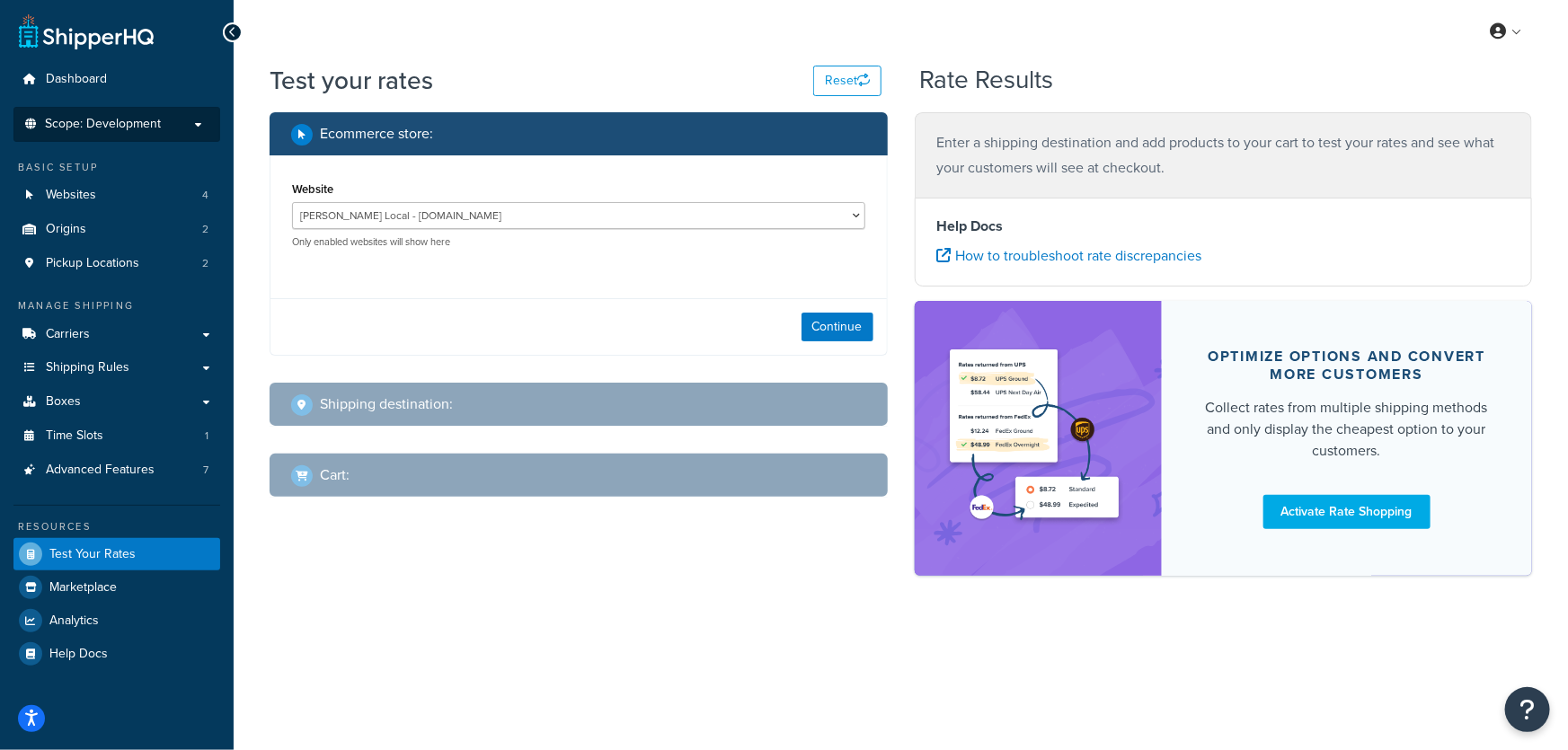
click at [193, 128] on p "Scope: Development" at bounding box center [117, 125] width 190 height 16
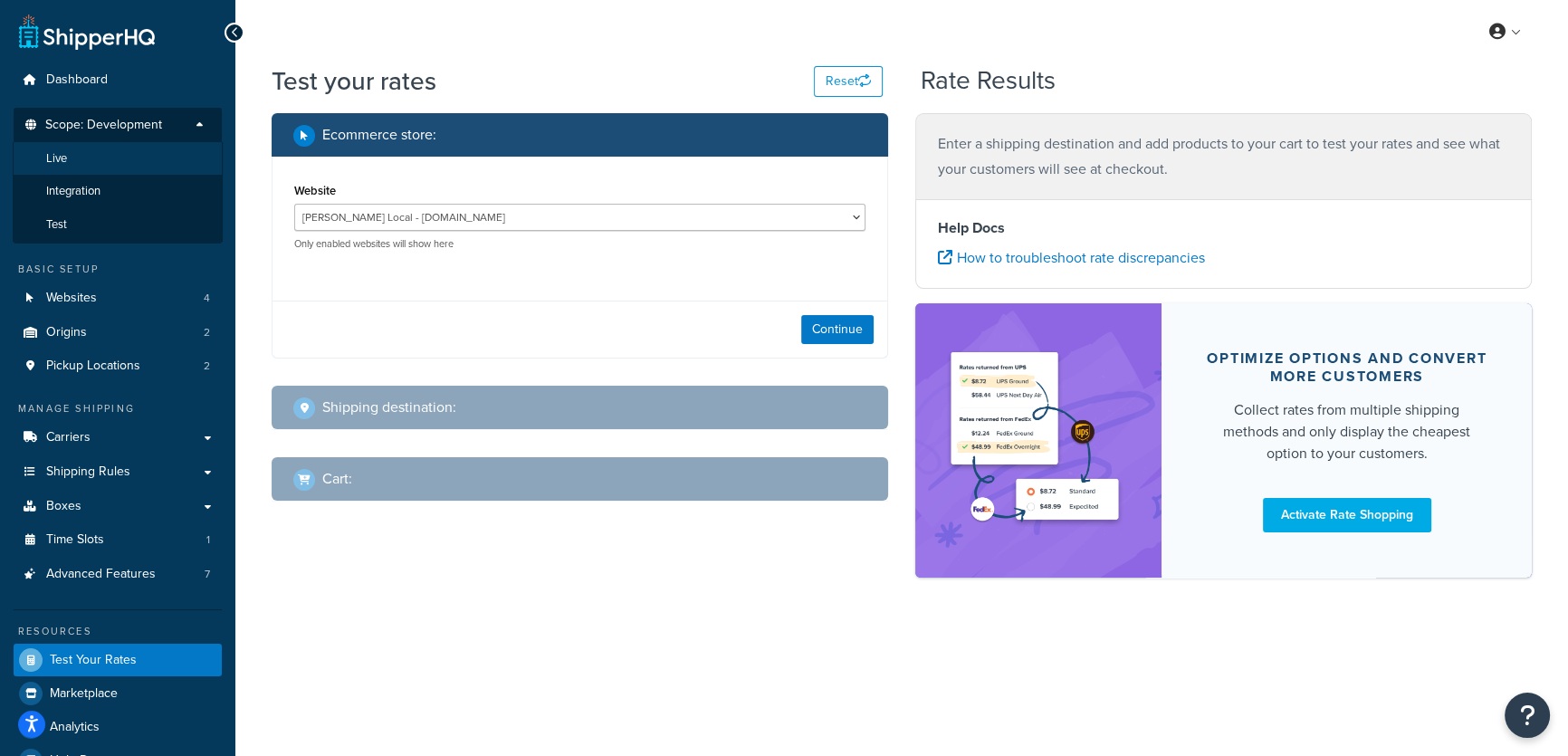
click at [138, 166] on li "Live" at bounding box center [118, 159] width 210 height 34
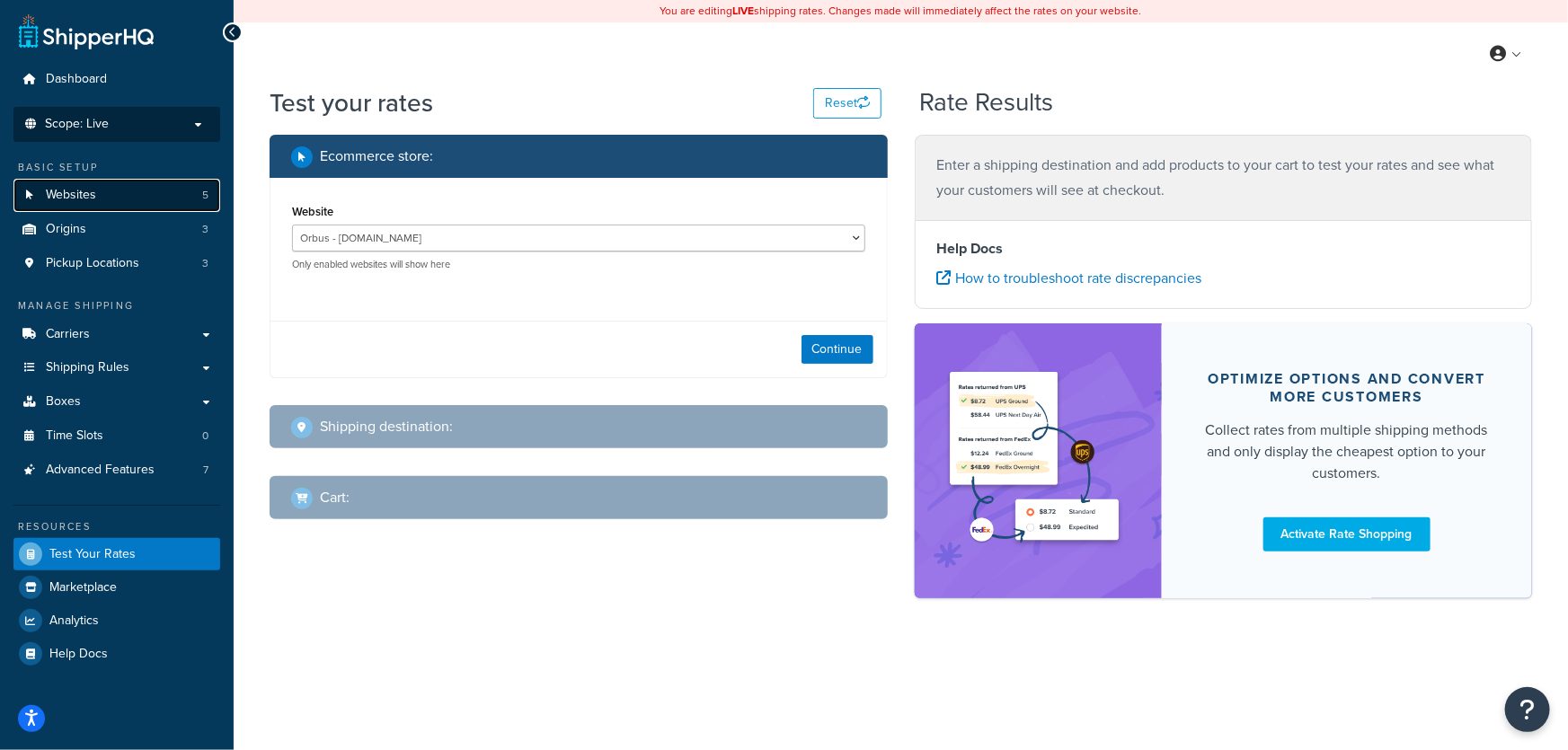
click at [108, 195] on link "Websites 5" at bounding box center [117, 195] width 207 height 33
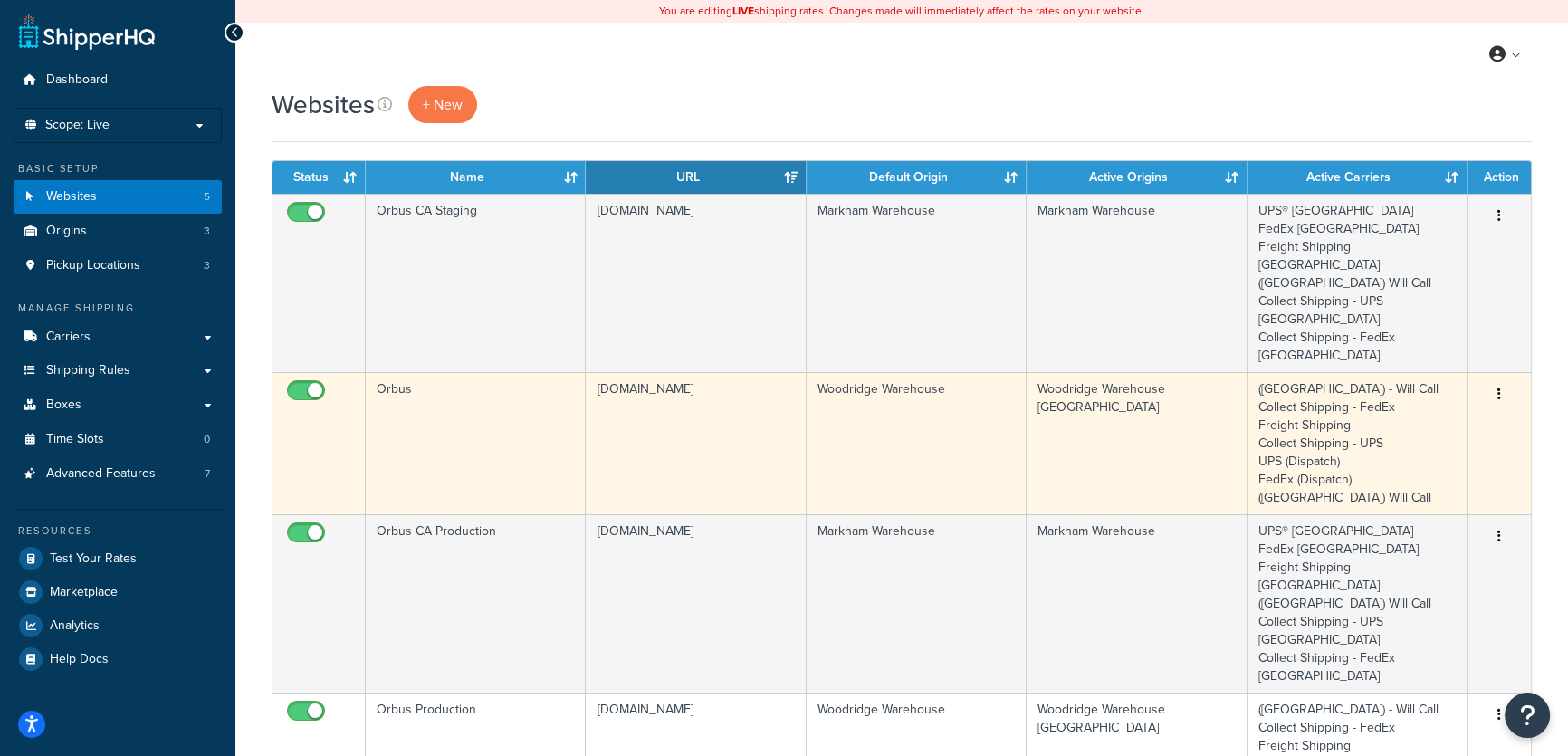
click at [299, 384] on input "checkbox" at bounding box center [308, 395] width 49 height 23
checkbox input "false"
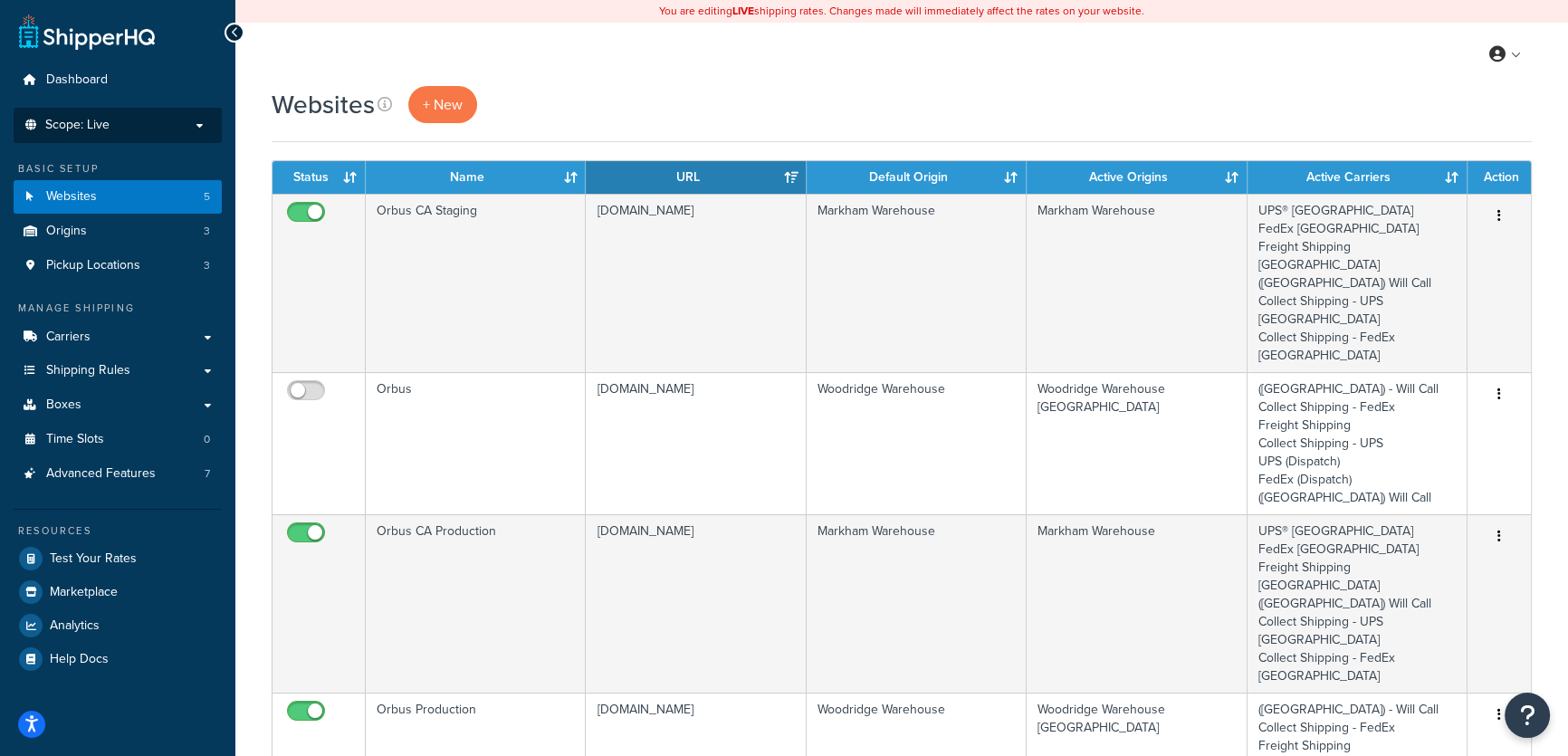
click at [134, 126] on p "Scope: Live" at bounding box center [118, 126] width 192 height 16
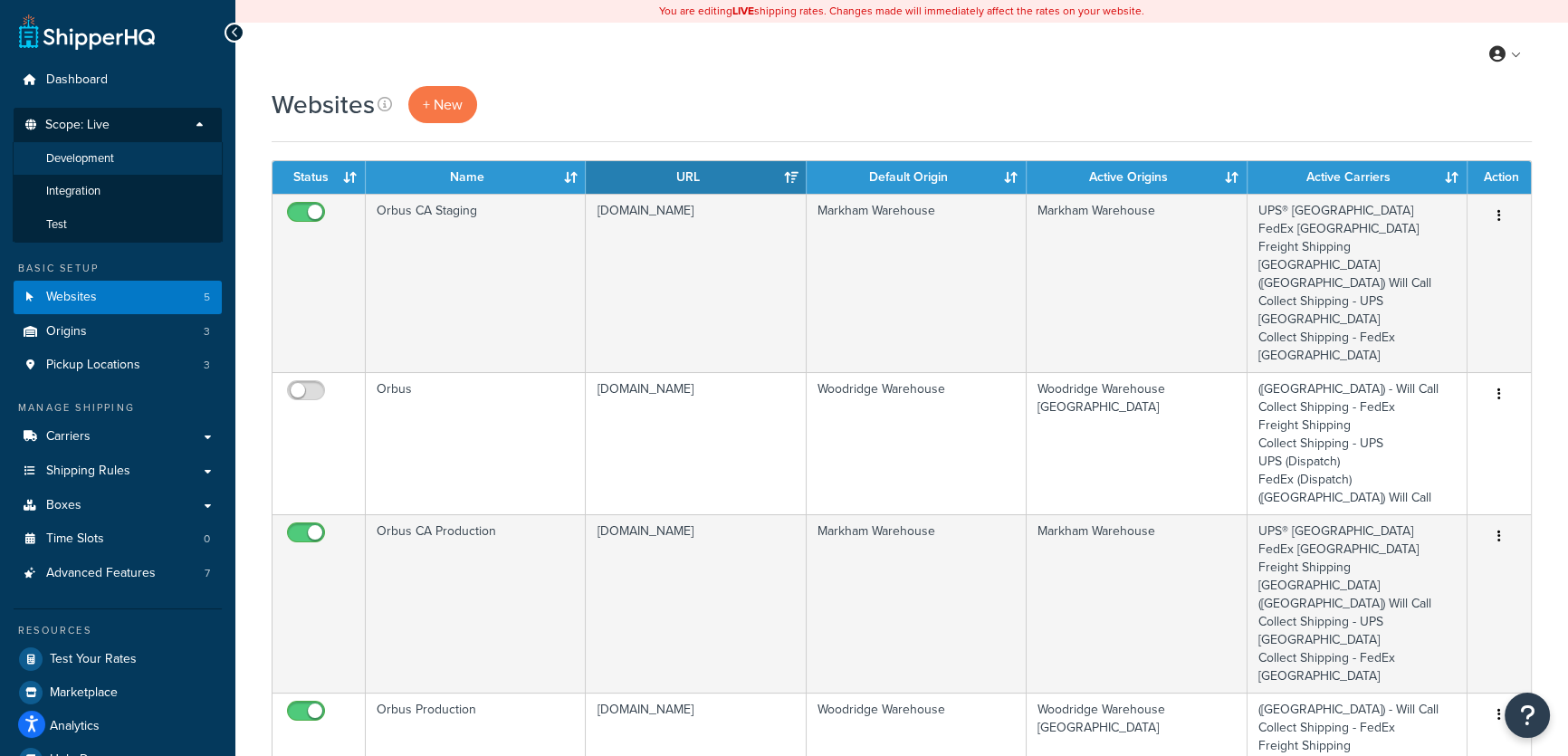
click at [112, 158] on span "Development" at bounding box center [80, 159] width 68 height 16
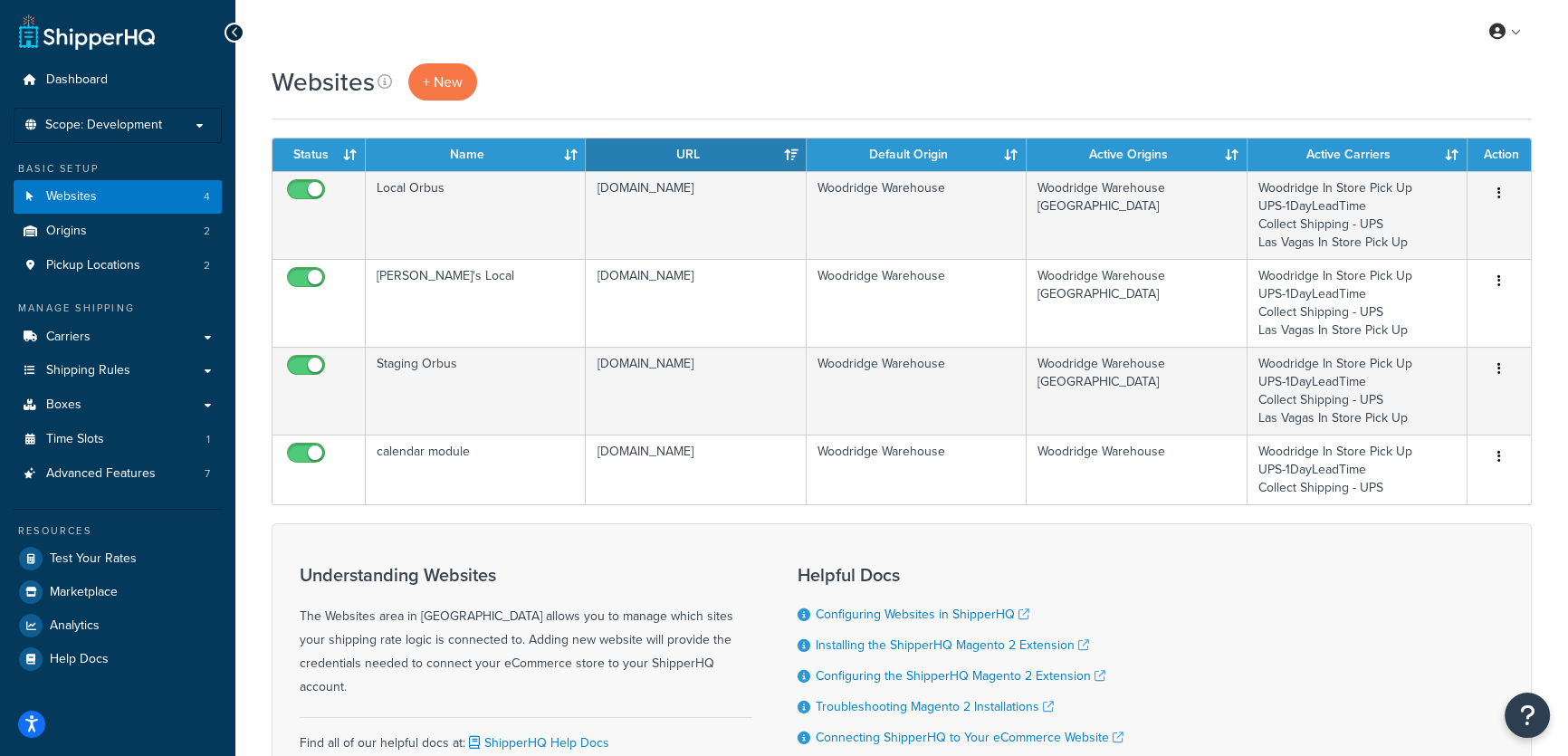
click at [607, 58] on div "My Profile Billing Global Settings Contact Us Logout" at bounding box center [901, 32] width 1333 height 63
click at [619, 568] on h3 "Understanding Websites" at bounding box center [526, 575] width 453 height 20
